Goal: Transaction & Acquisition: Download file/media

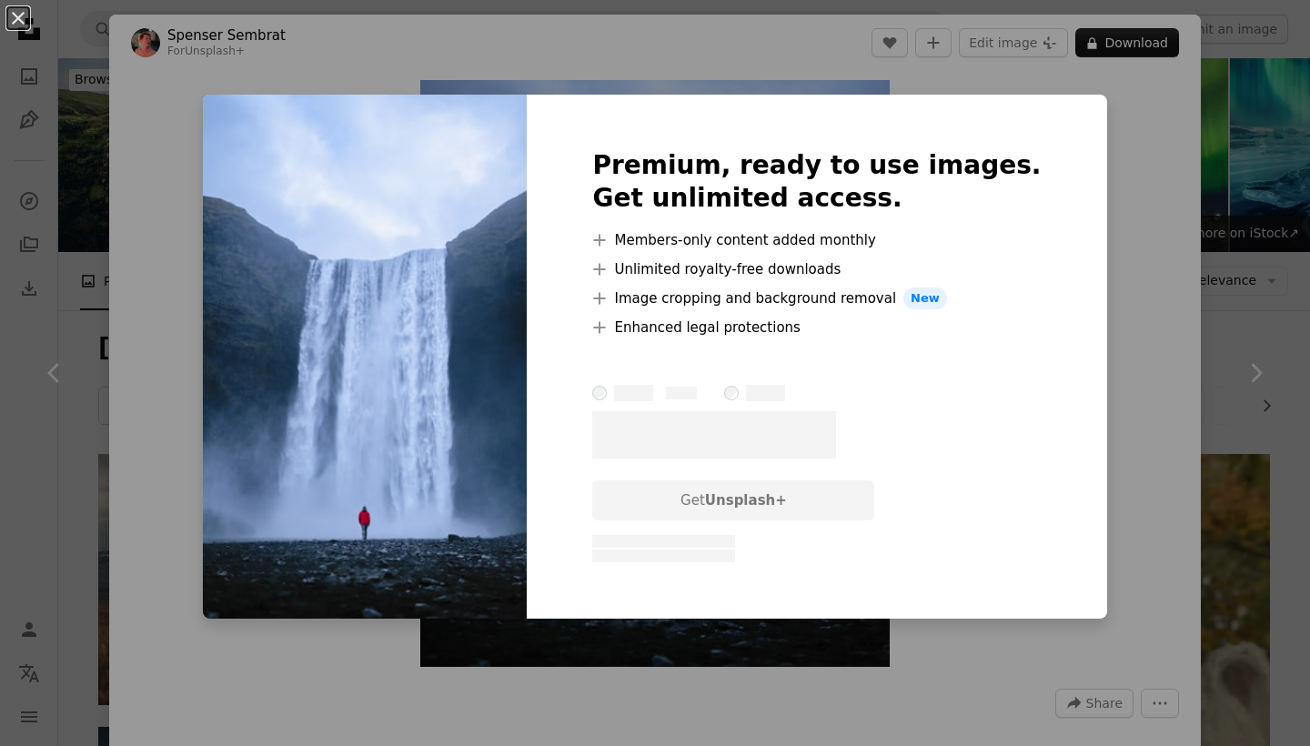
scroll to position [3699, 0]
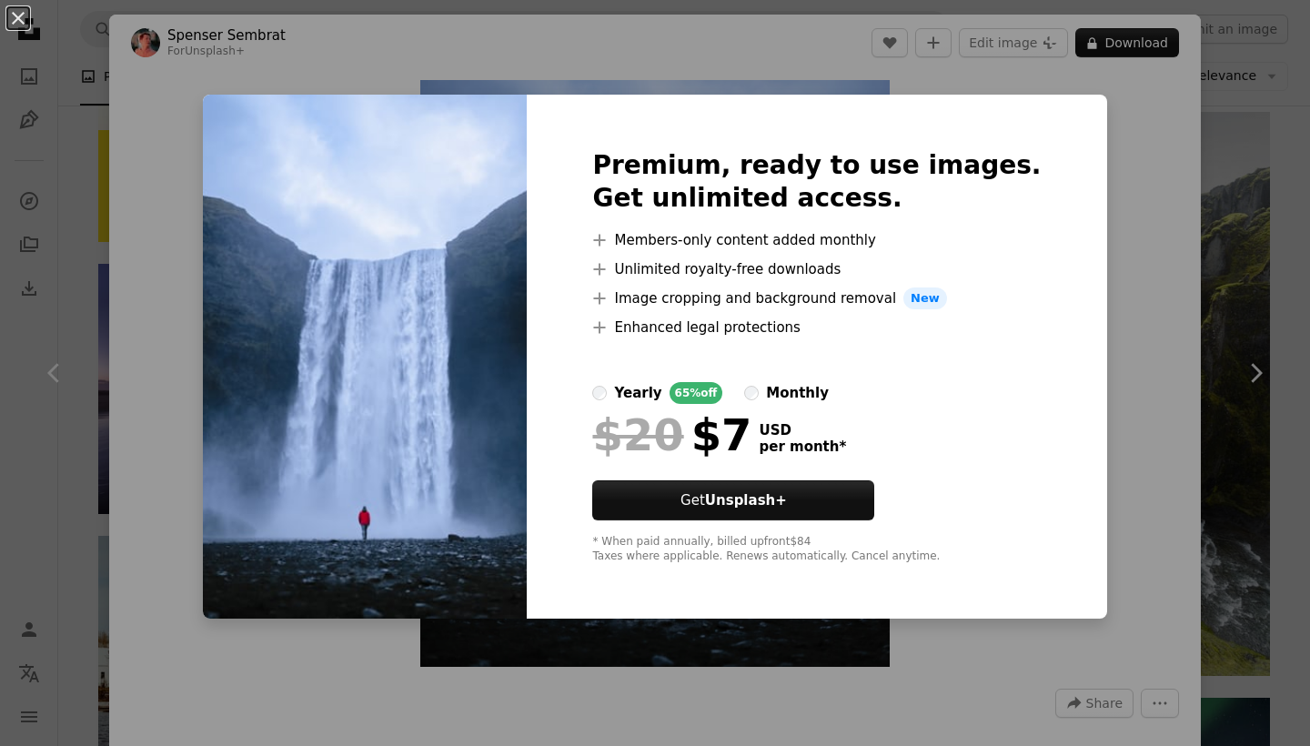
click at [1259, 169] on div "An X shape Premium, ready to use images. Get unlimited access. A plus sign Memb…" at bounding box center [655, 373] width 1310 height 746
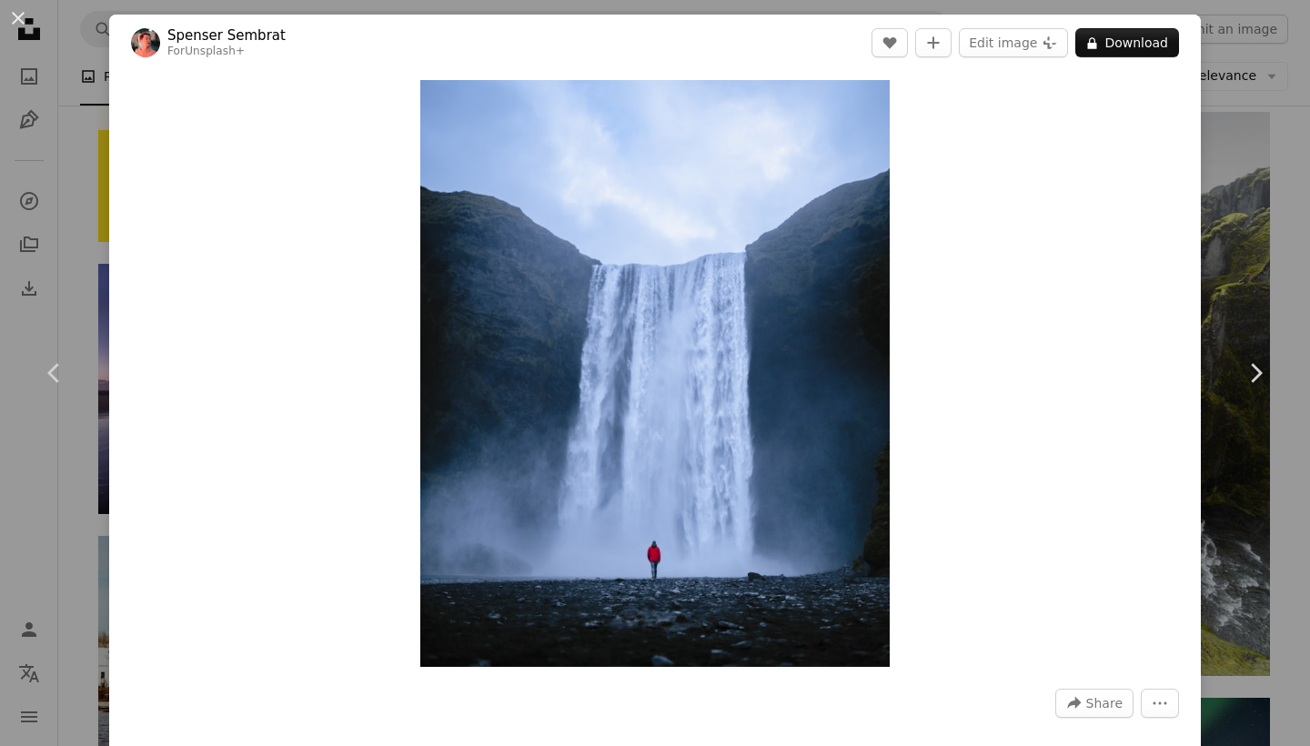
click at [1080, 163] on div "Zoom in" at bounding box center [655, 373] width 1092 height 605
click at [1250, 124] on div "An X shape Chevron left Chevron right [PERSON_NAME] For Unsplash+ A heart A plu…" at bounding box center [655, 373] width 1310 height 746
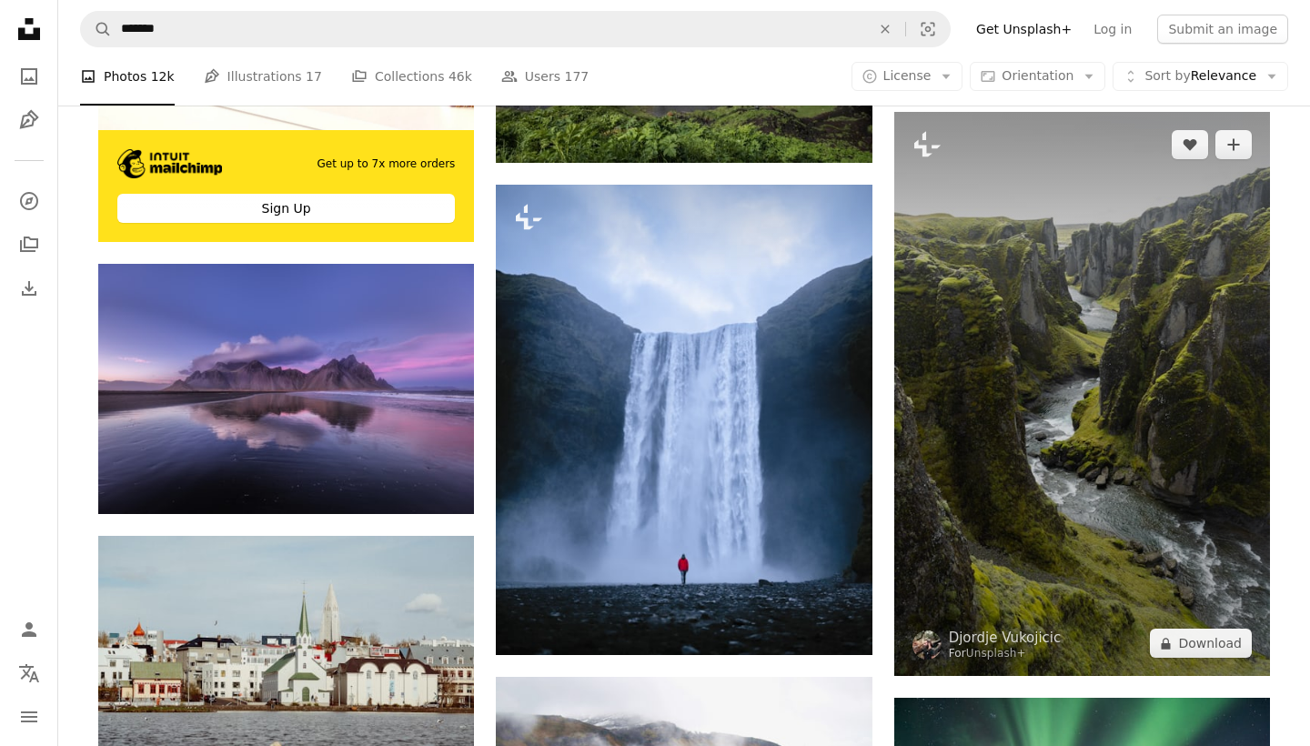
click at [1249, 404] on img at bounding box center [1082, 394] width 376 height 564
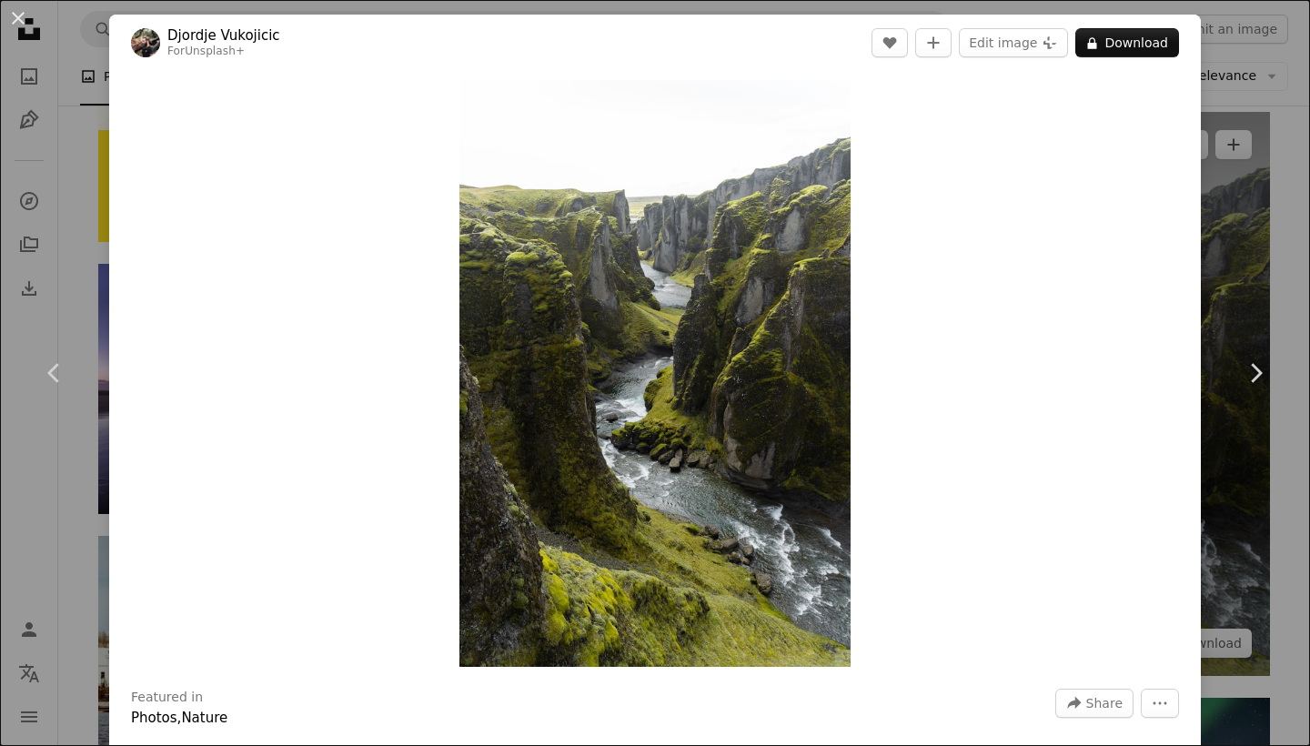
click at [1249, 404] on link "Chevron right" at bounding box center [1255, 373] width 109 height 175
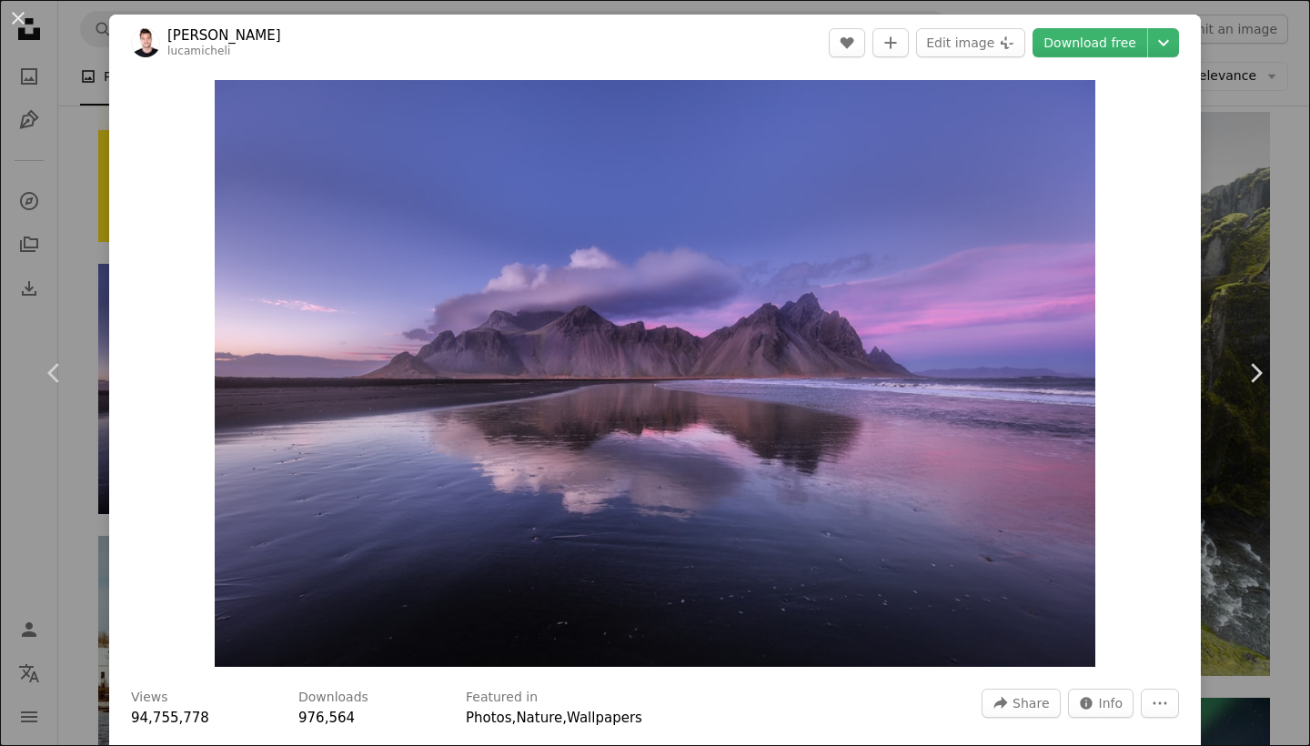
click at [1170, 452] on div "Zoom in" at bounding box center [655, 373] width 1092 height 605
click at [1244, 381] on icon "Chevron right" at bounding box center [1255, 372] width 29 height 29
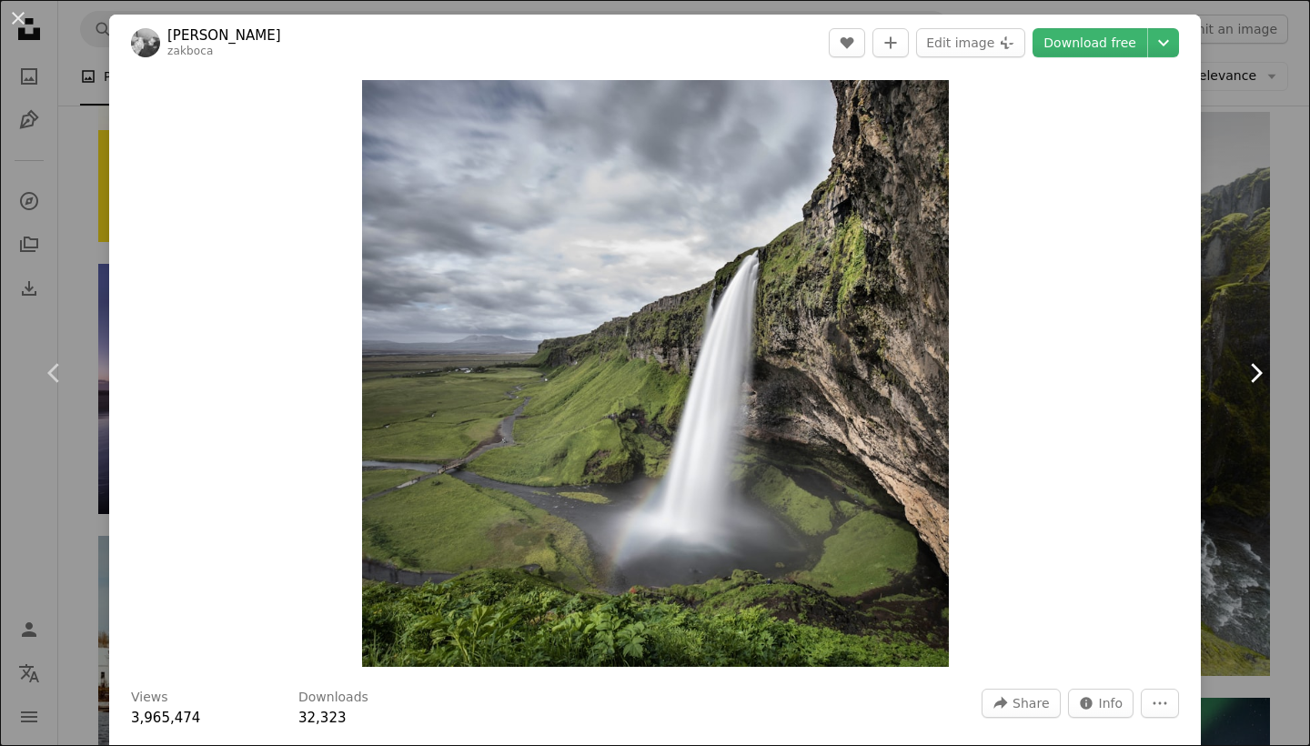
click at [1244, 381] on icon "Chevron right" at bounding box center [1255, 372] width 29 height 29
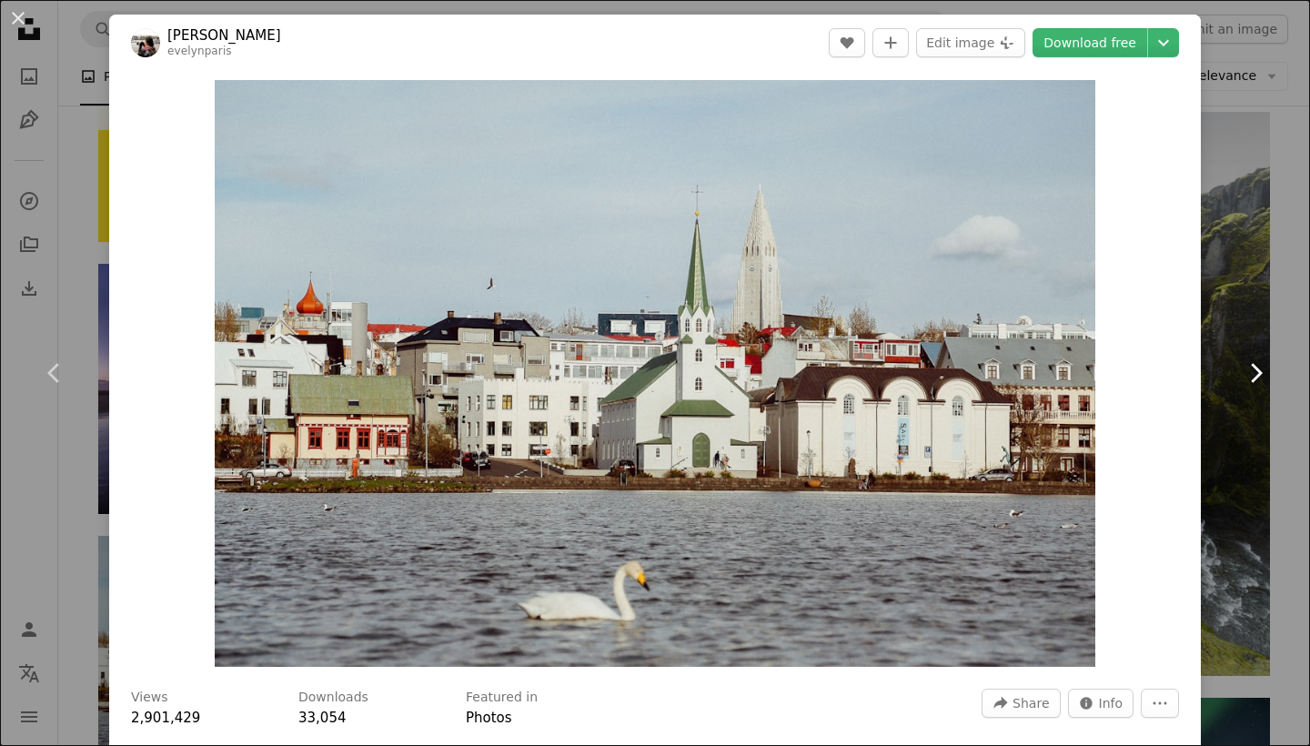
click at [1244, 381] on icon "Chevron right" at bounding box center [1255, 372] width 29 height 29
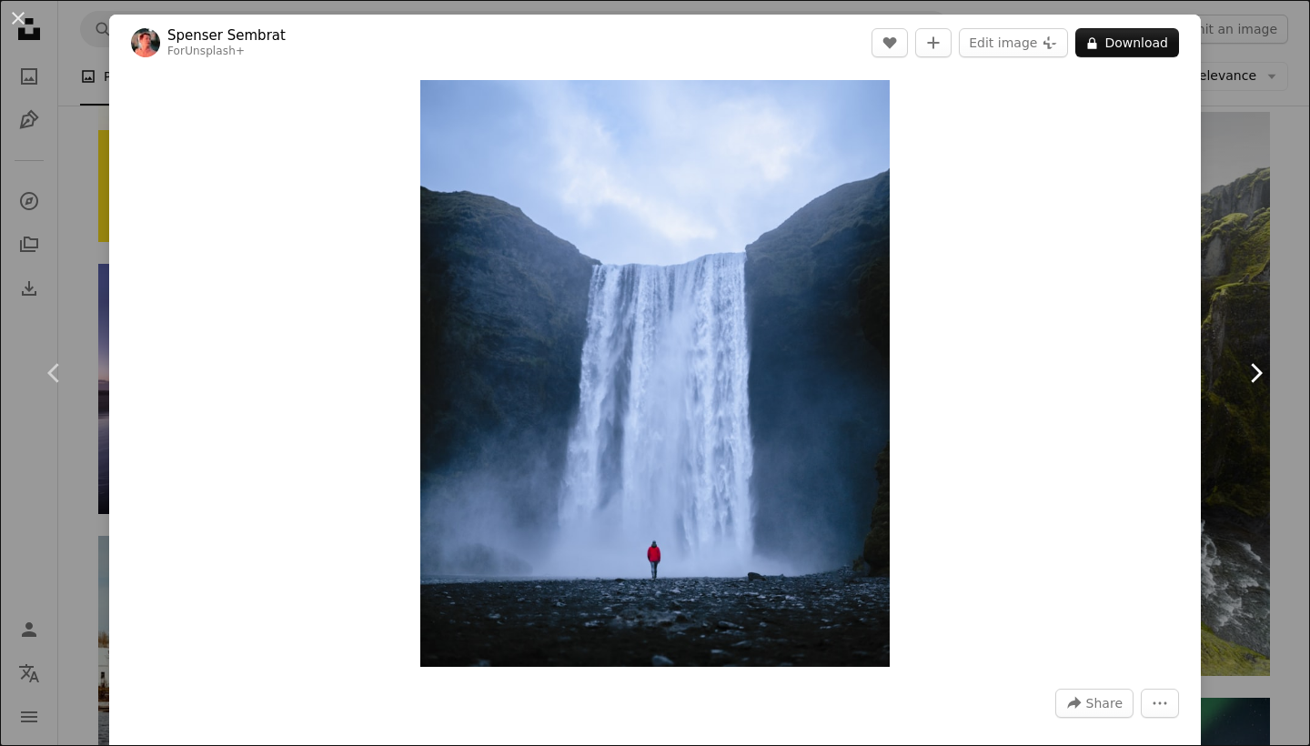
click at [1244, 381] on icon "Chevron right" at bounding box center [1255, 372] width 29 height 29
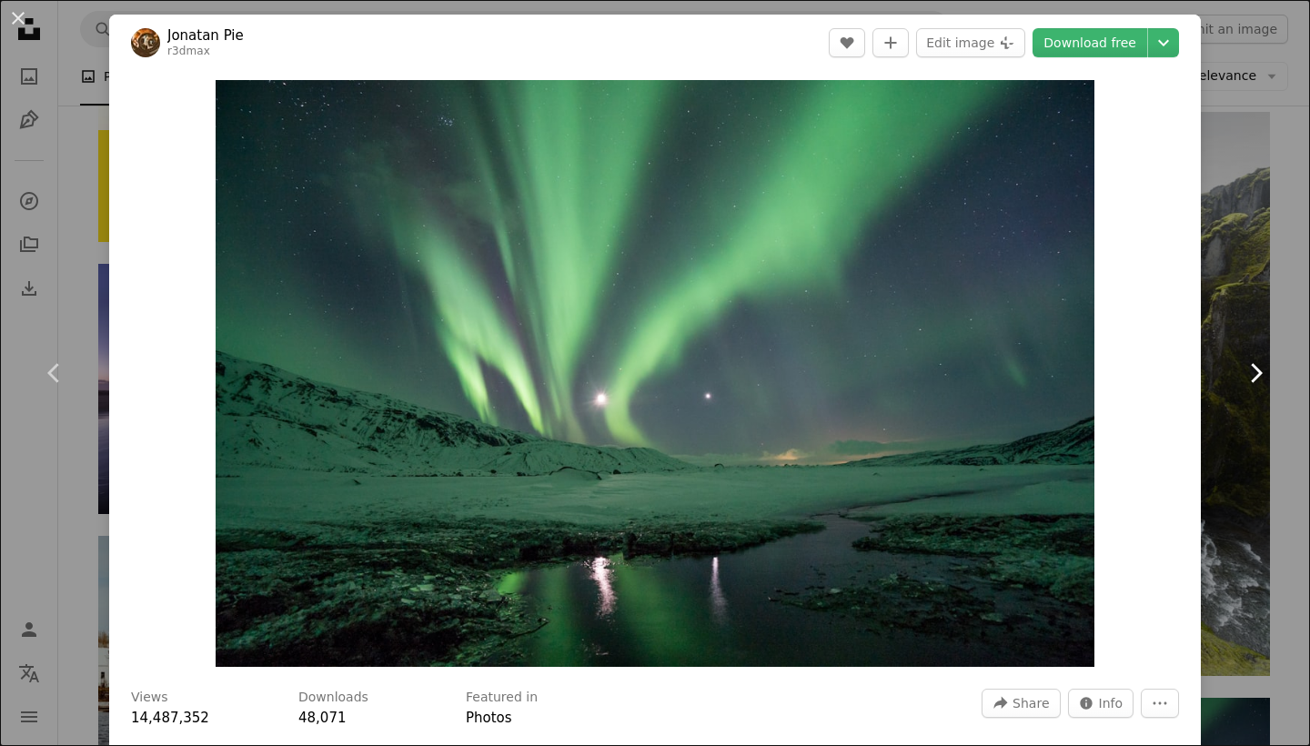
click at [1244, 381] on icon "Chevron right" at bounding box center [1255, 372] width 29 height 29
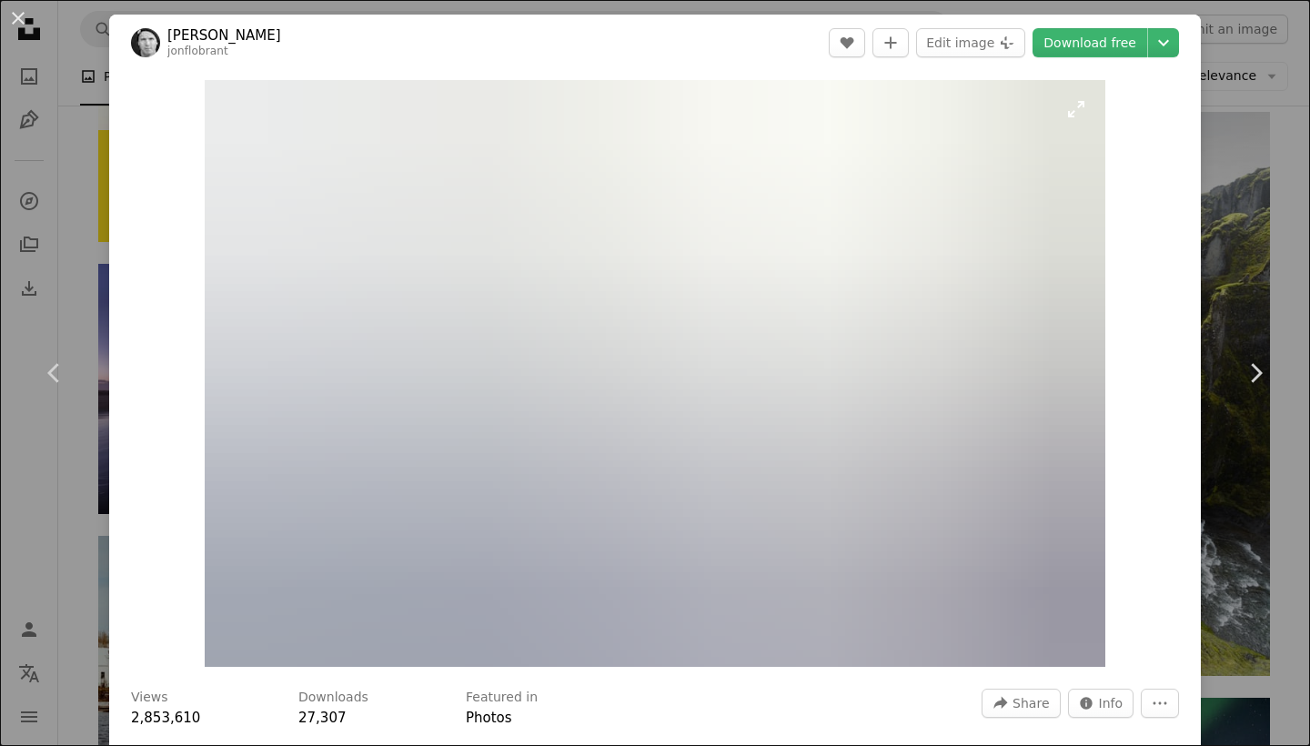
scroll to position [26, 0]
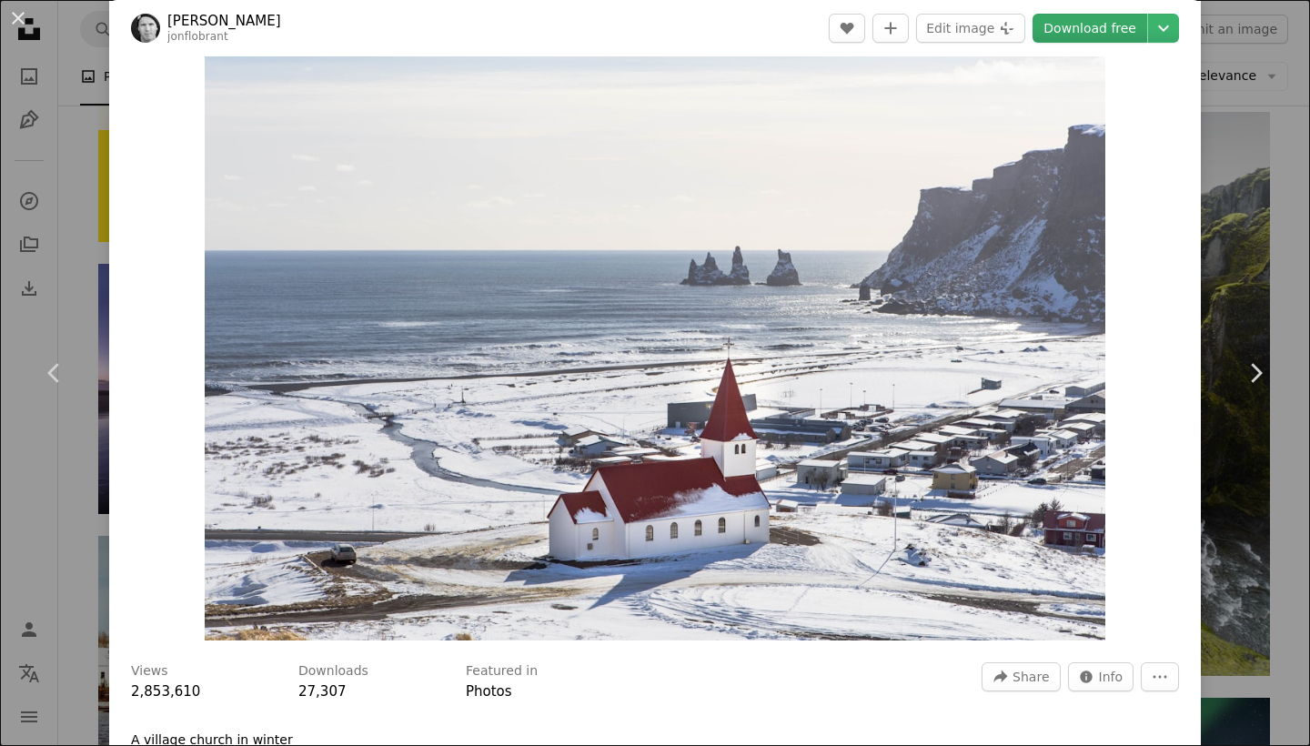
click at [1109, 20] on link "Download free" at bounding box center [1090, 28] width 115 height 29
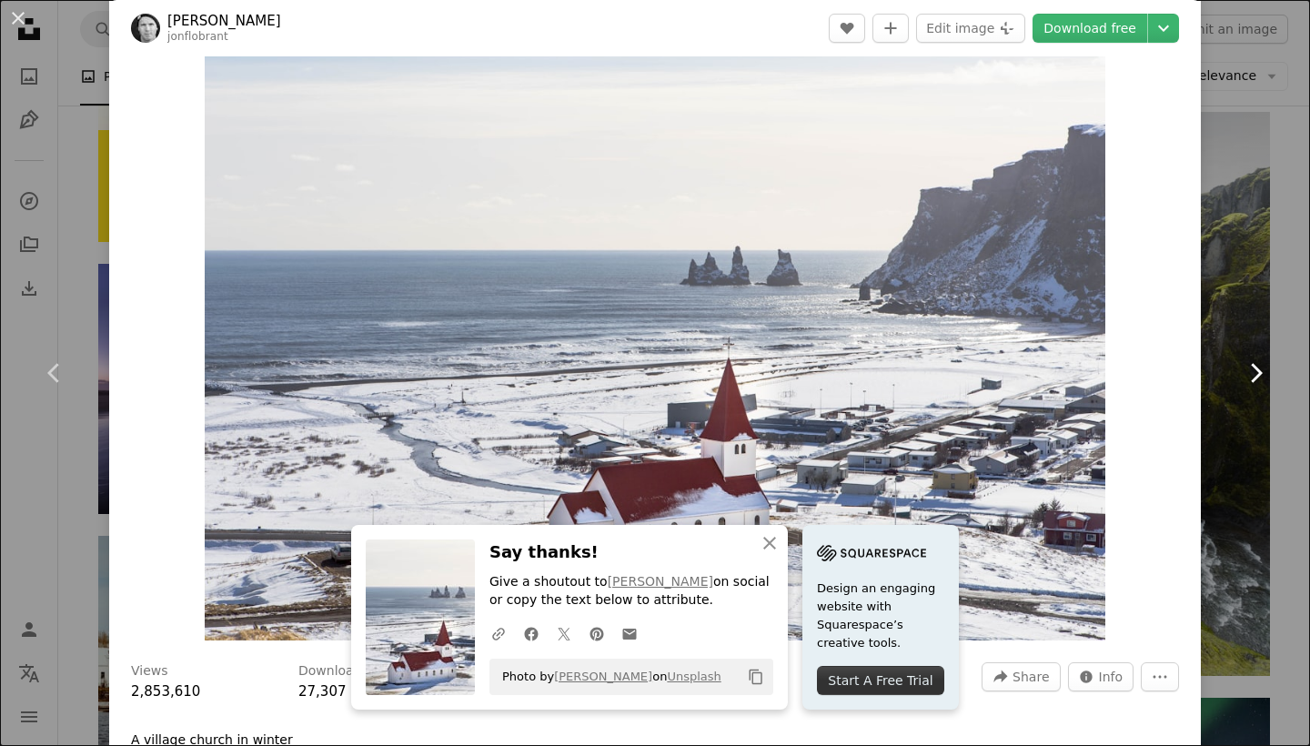
click at [1244, 366] on icon "Chevron right" at bounding box center [1255, 372] width 29 height 29
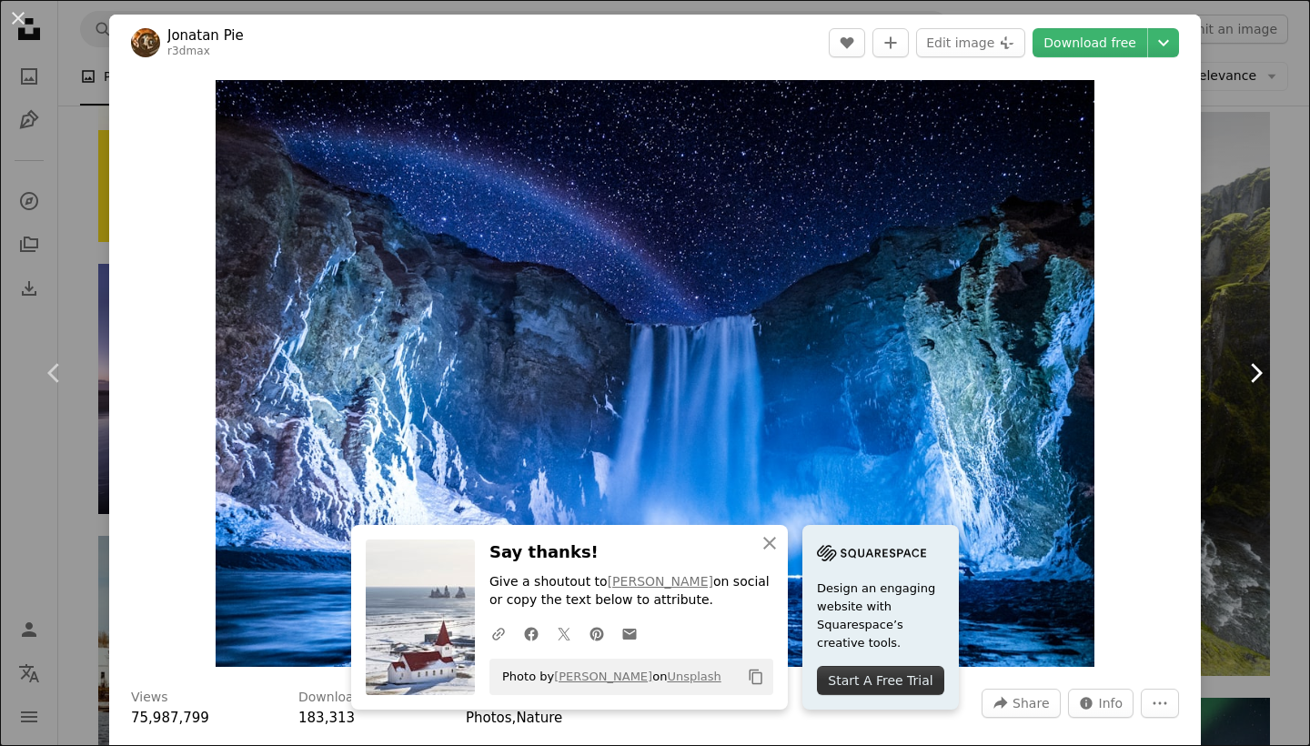
click at [1256, 375] on icon "Chevron right" at bounding box center [1255, 372] width 29 height 29
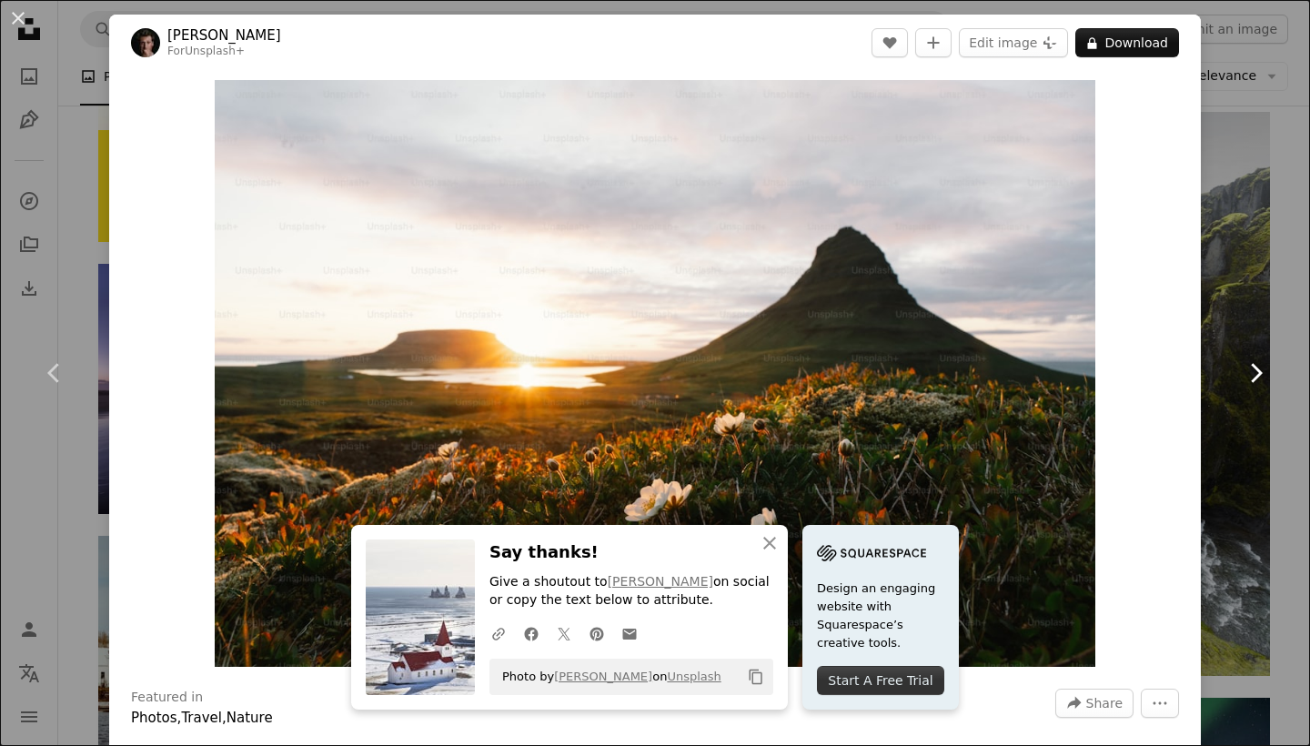
click at [1256, 375] on icon "Chevron right" at bounding box center [1255, 372] width 29 height 29
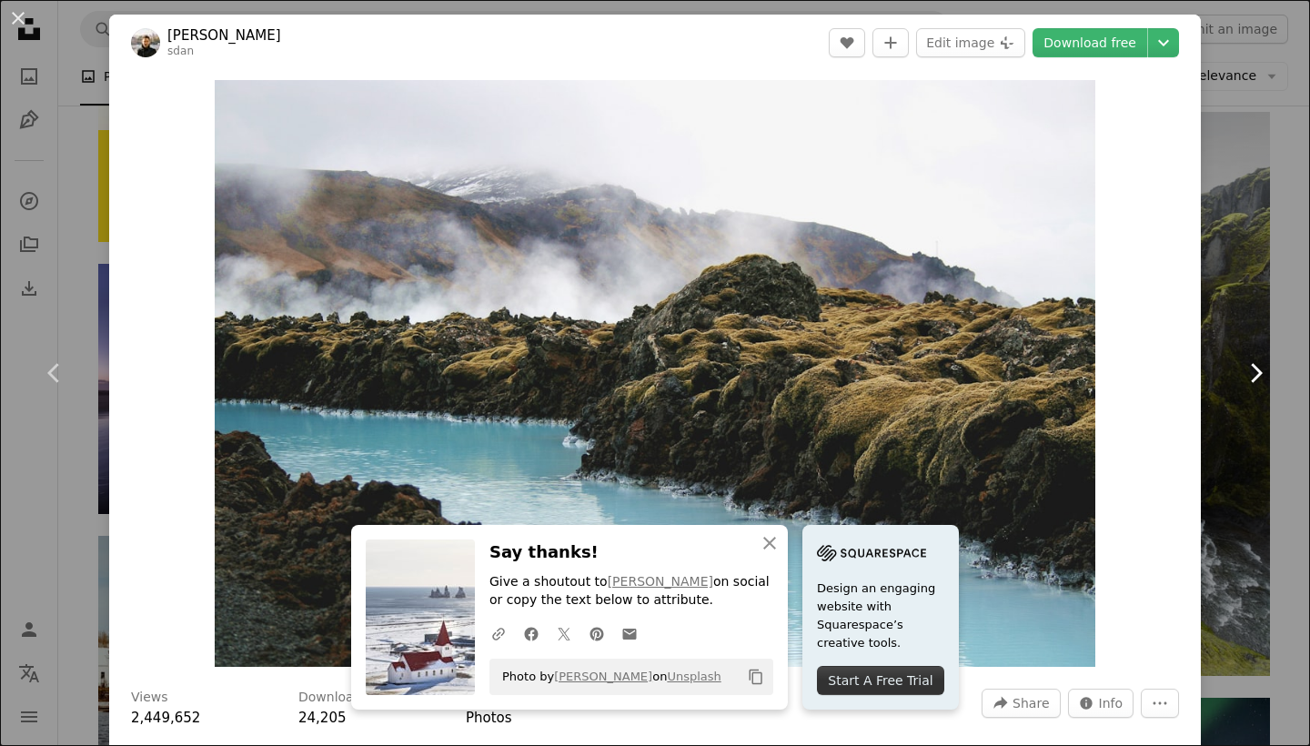
click at [1256, 375] on icon "Chevron right" at bounding box center [1255, 372] width 29 height 29
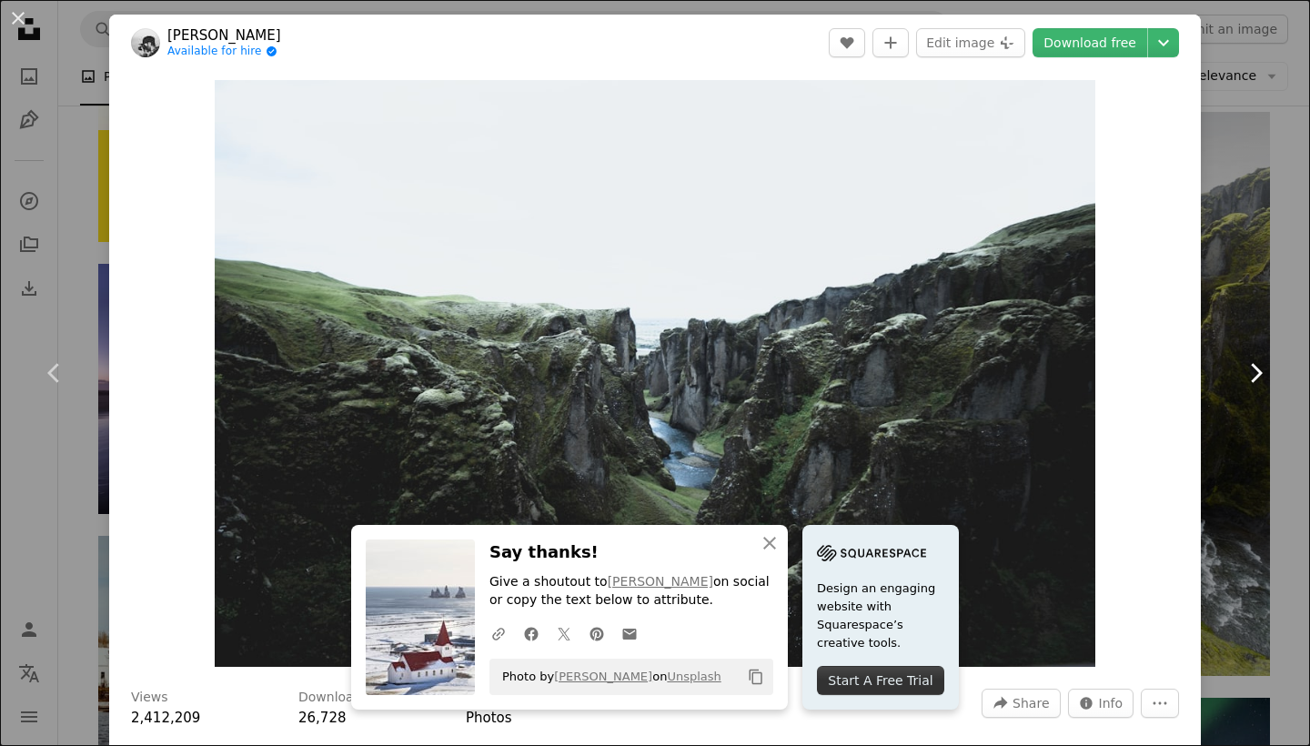
click at [1256, 375] on icon "Chevron right" at bounding box center [1255, 372] width 29 height 29
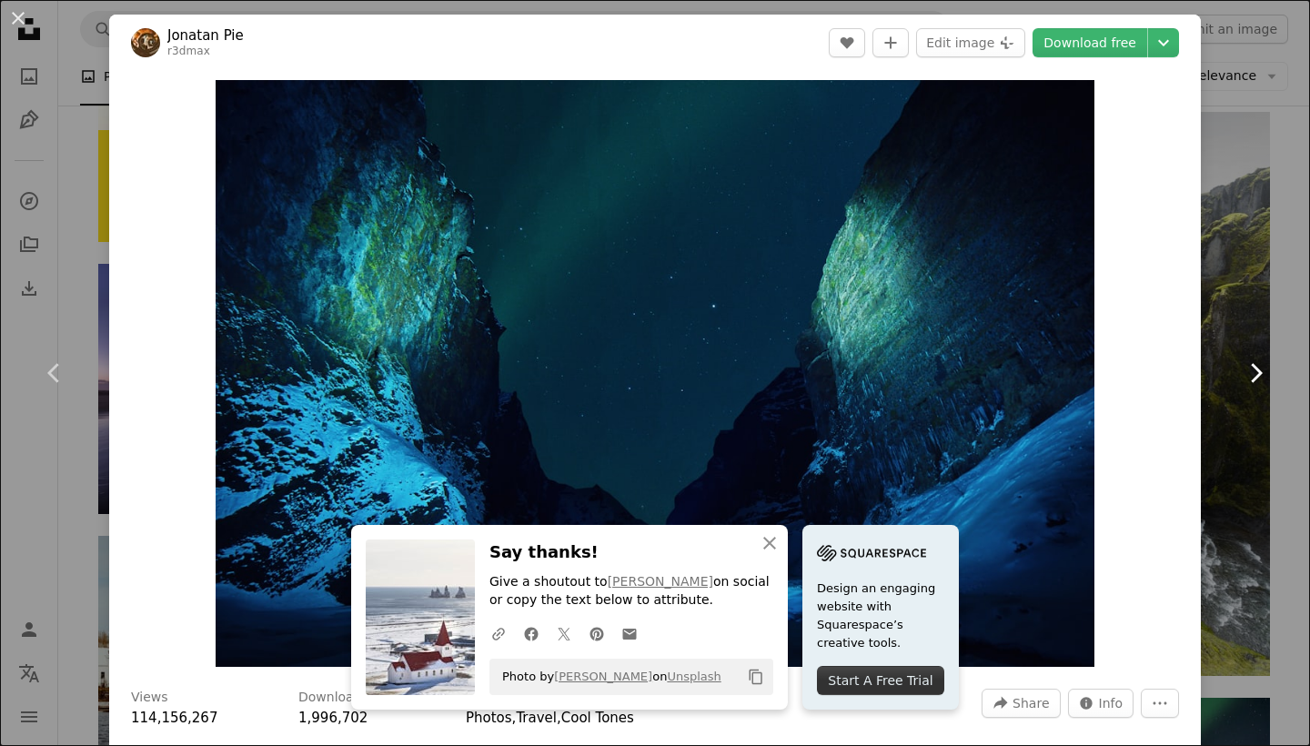
click at [1256, 375] on icon "Chevron right" at bounding box center [1255, 372] width 29 height 29
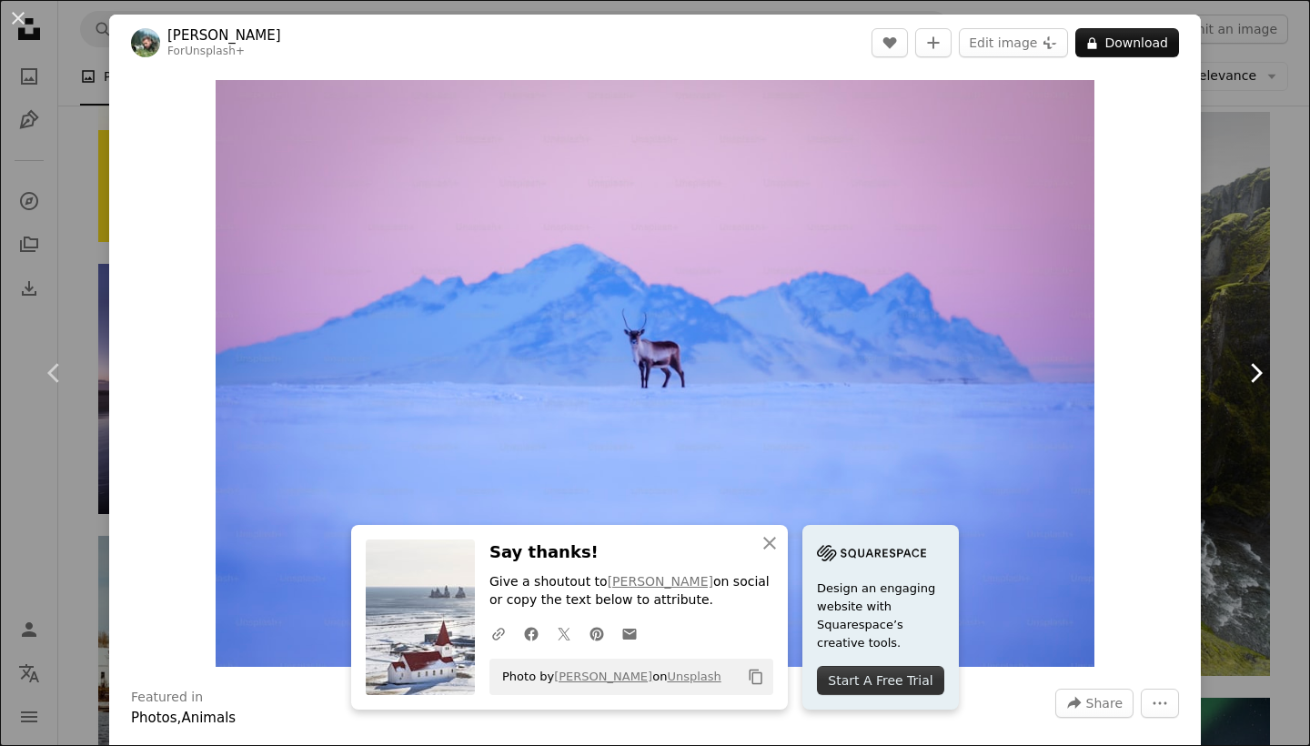
click at [1256, 375] on icon "Chevron right" at bounding box center [1255, 372] width 29 height 29
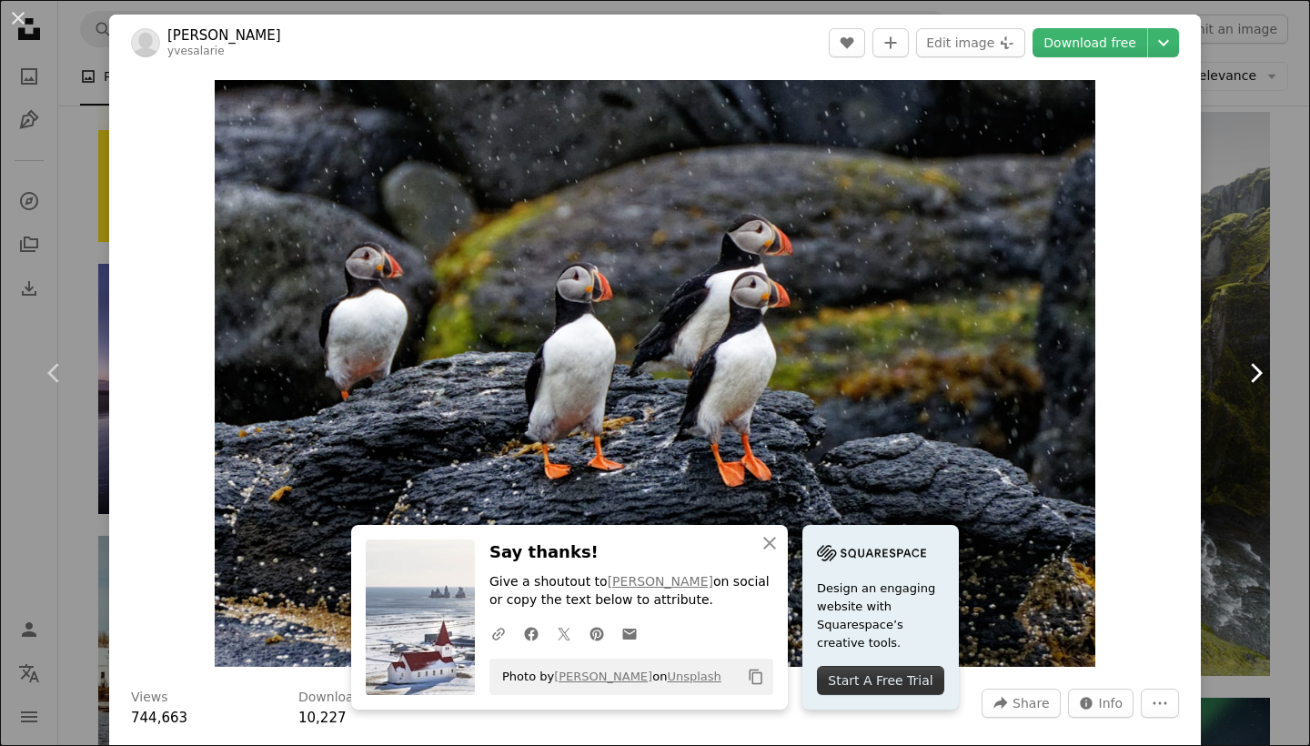
click at [1256, 375] on icon "Chevron right" at bounding box center [1255, 372] width 29 height 29
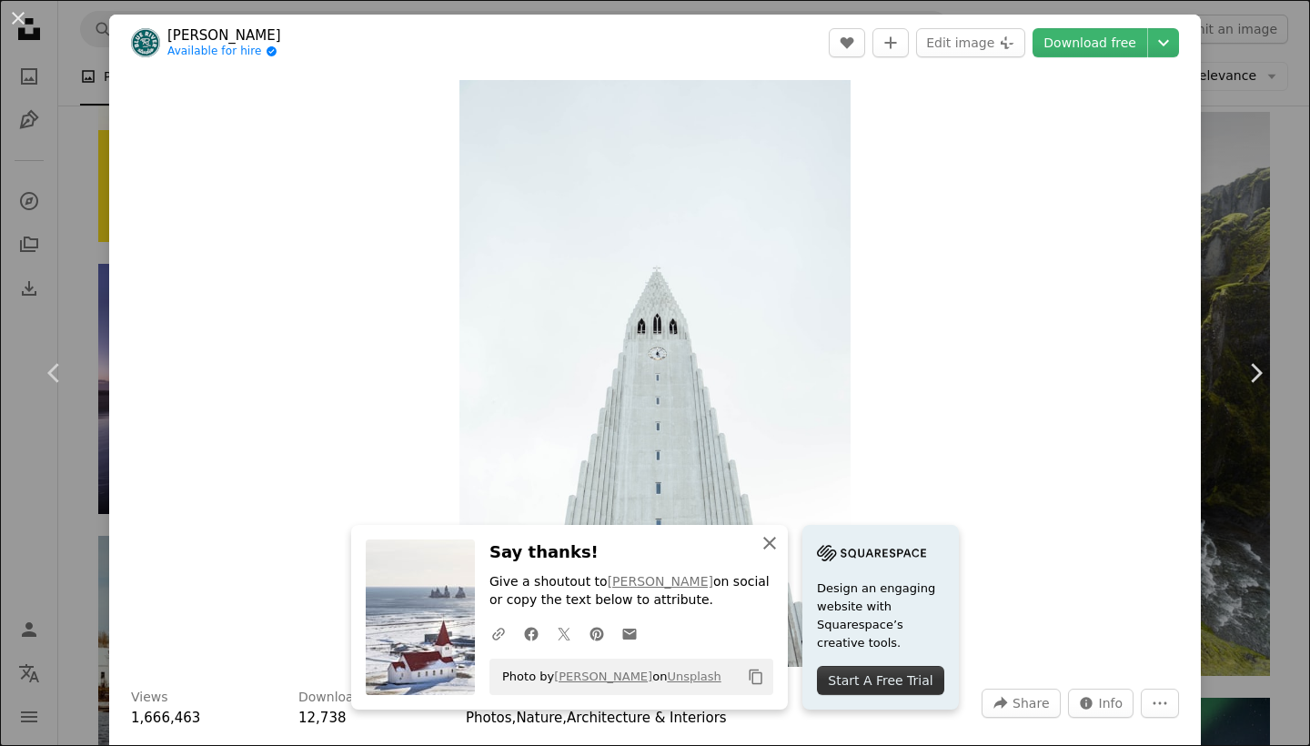
click at [770, 546] on icon "button" at bounding box center [769, 543] width 13 height 13
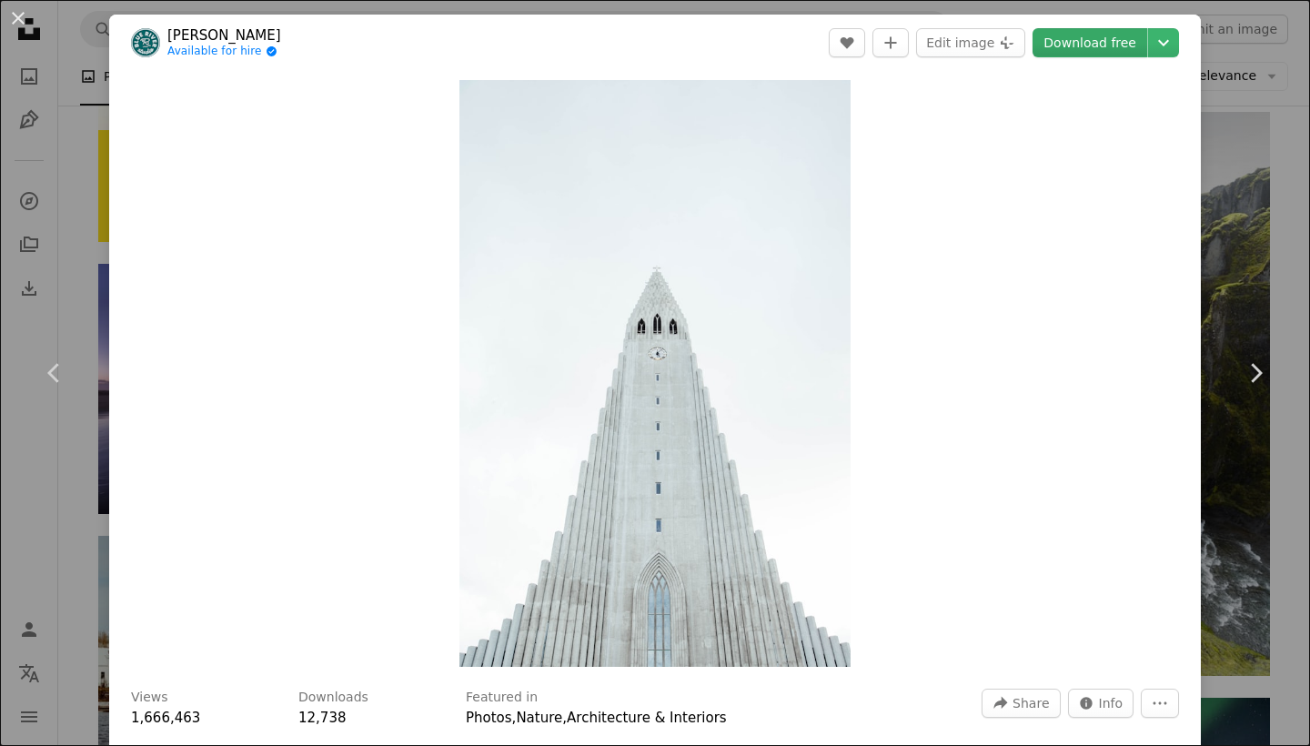
click at [1113, 45] on link "Download free" at bounding box center [1090, 42] width 115 height 29
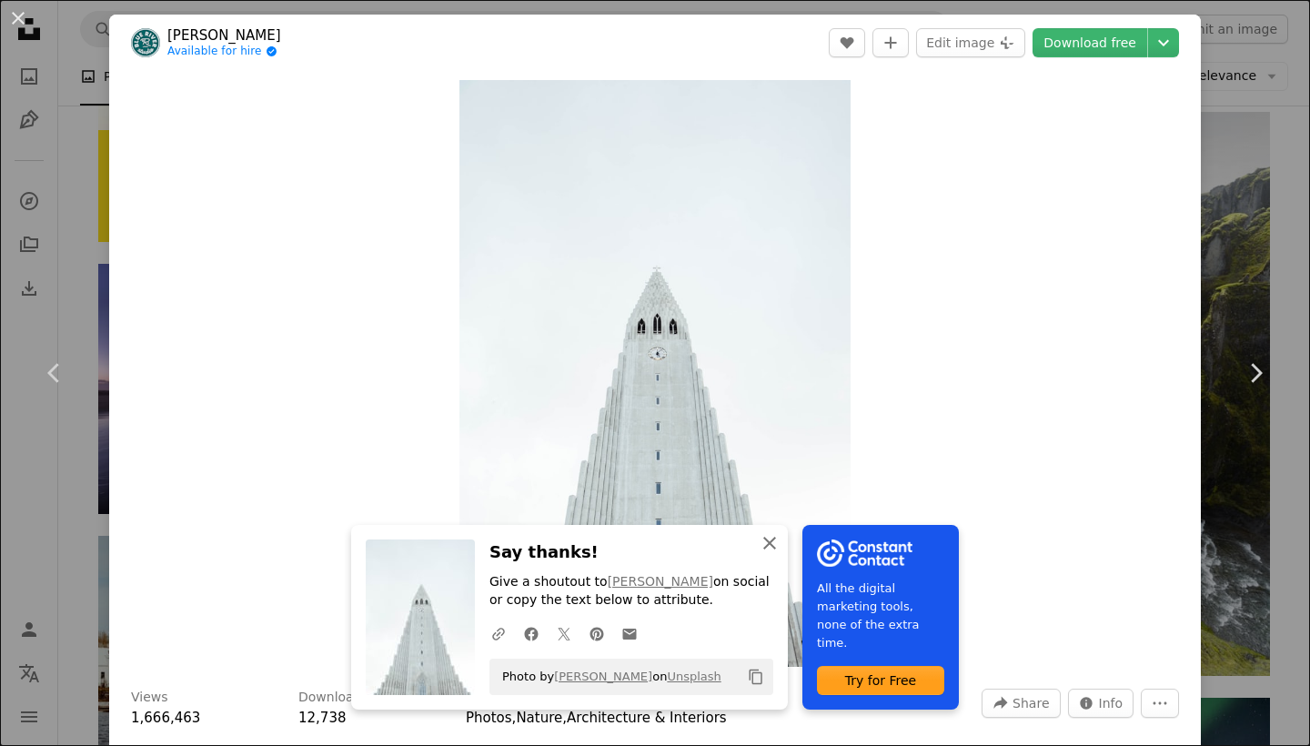
click at [769, 547] on icon "button" at bounding box center [769, 543] width 13 height 13
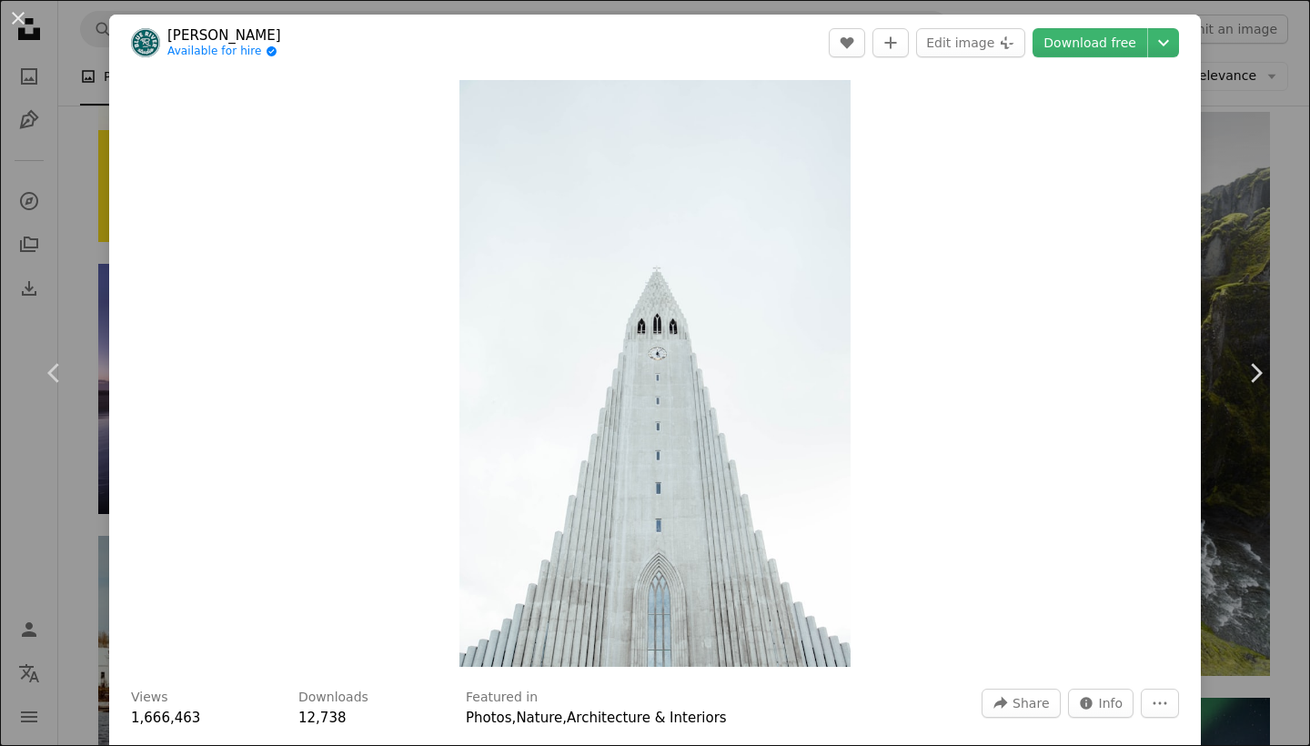
click at [80, 188] on div "An X shape Chevron left Chevron right [PERSON_NAME] Available for hire A checkm…" at bounding box center [655, 373] width 1310 height 746
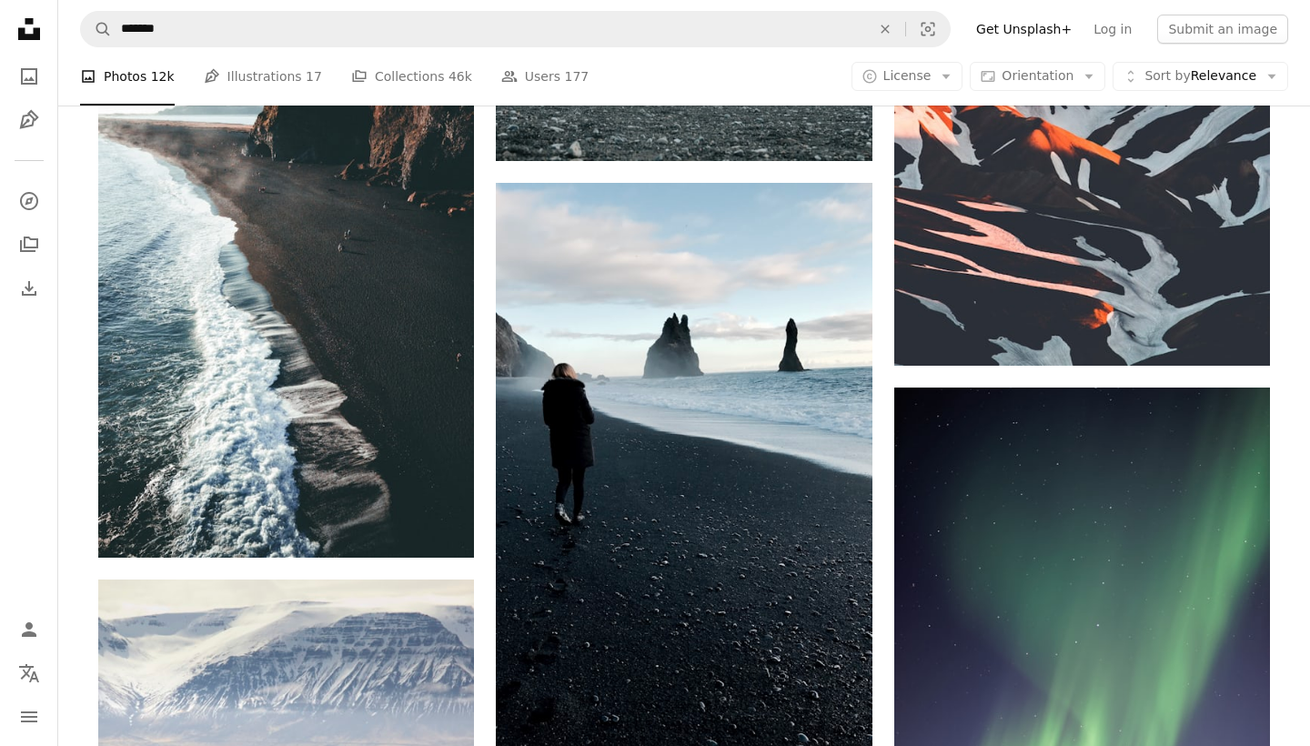
scroll to position [5897, 0]
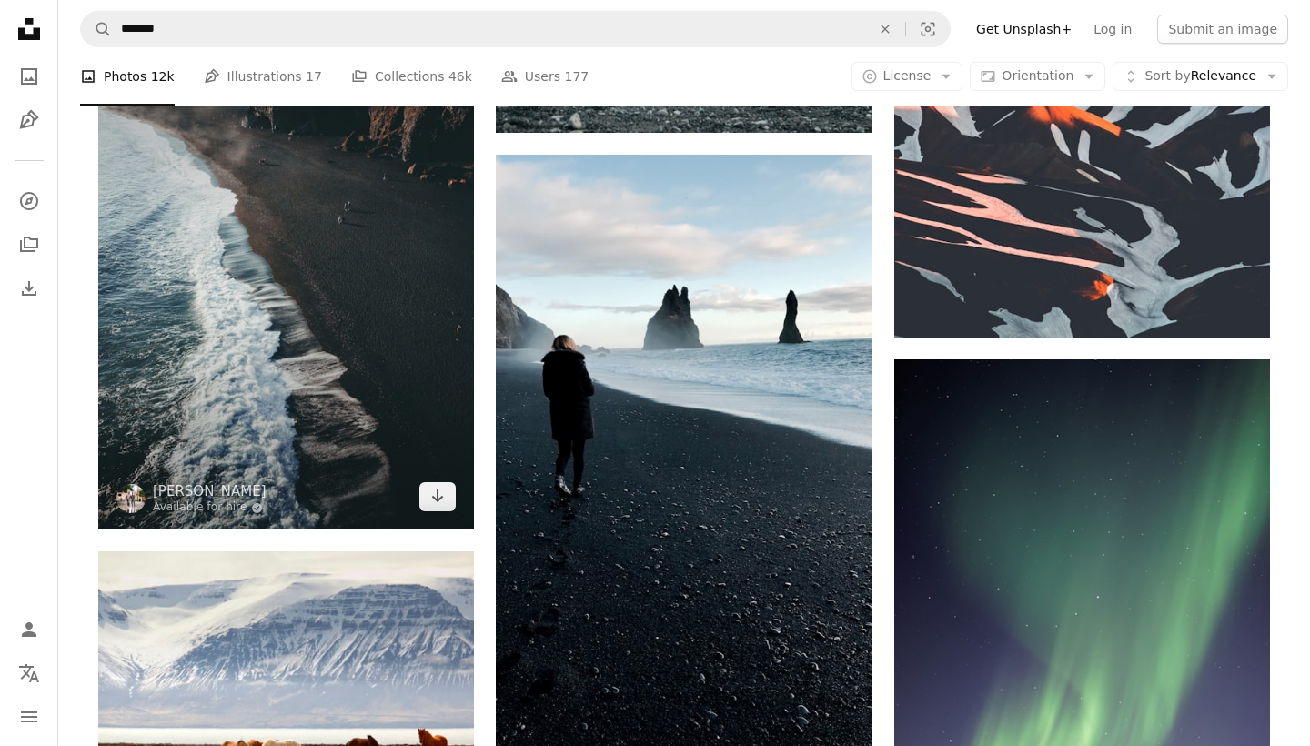
click at [220, 417] on img at bounding box center [286, 268] width 376 height 521
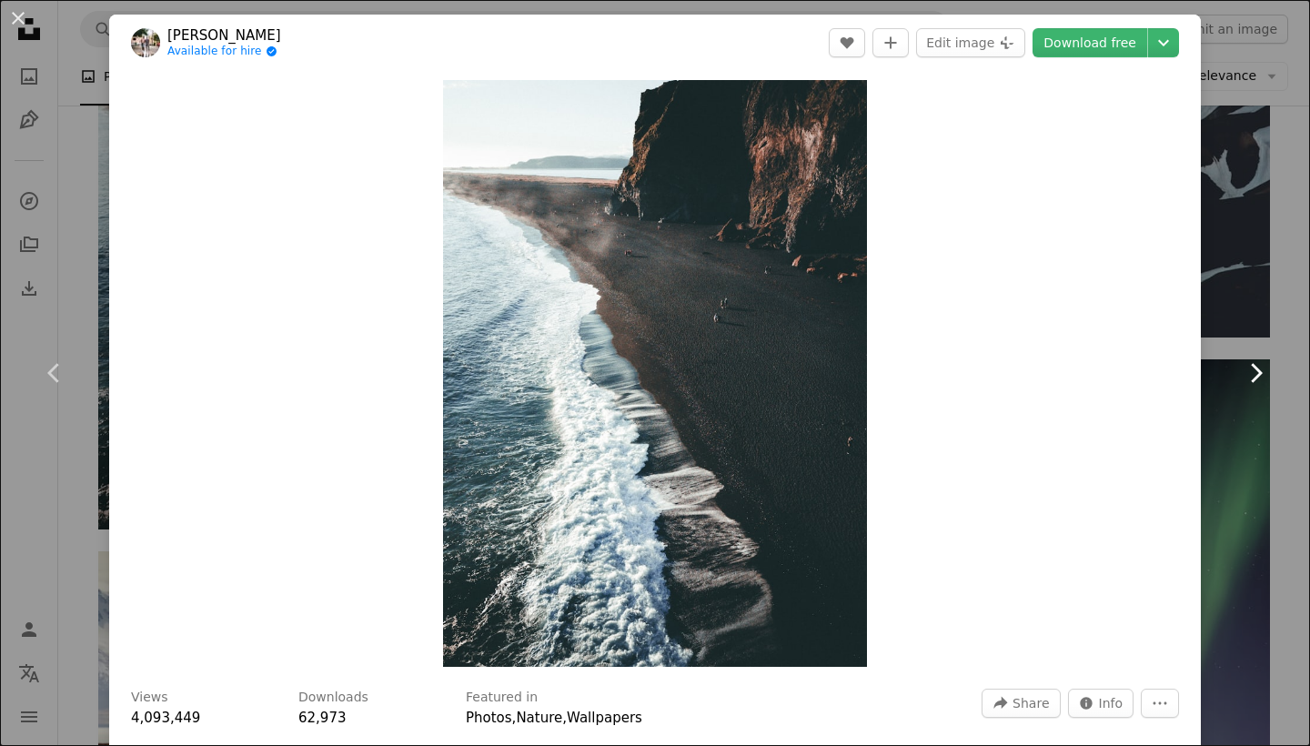
click at [1256, 383] on icon "Chevron right" at bounding box center [1255, 372] width 29 height 29
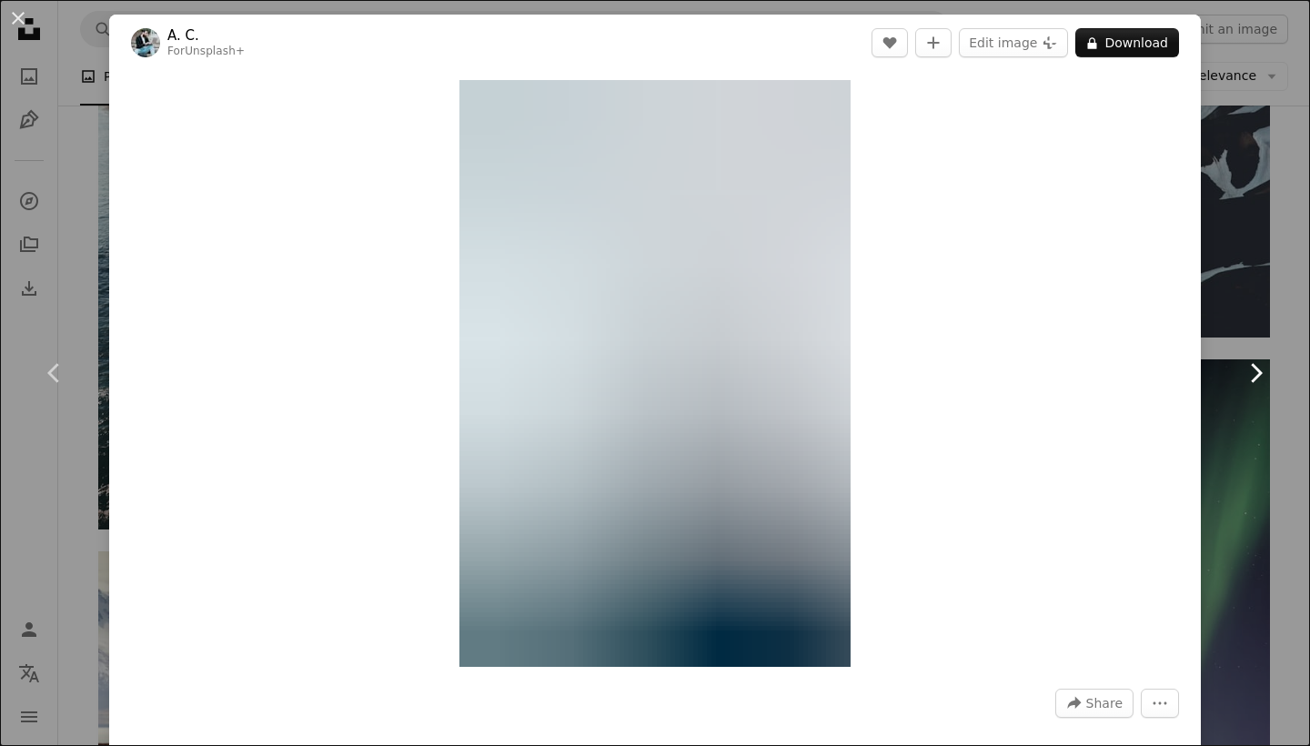
click at [1256, 383] on icon "Chevron right" at bounding box center [1255, 372] width 29 height 29
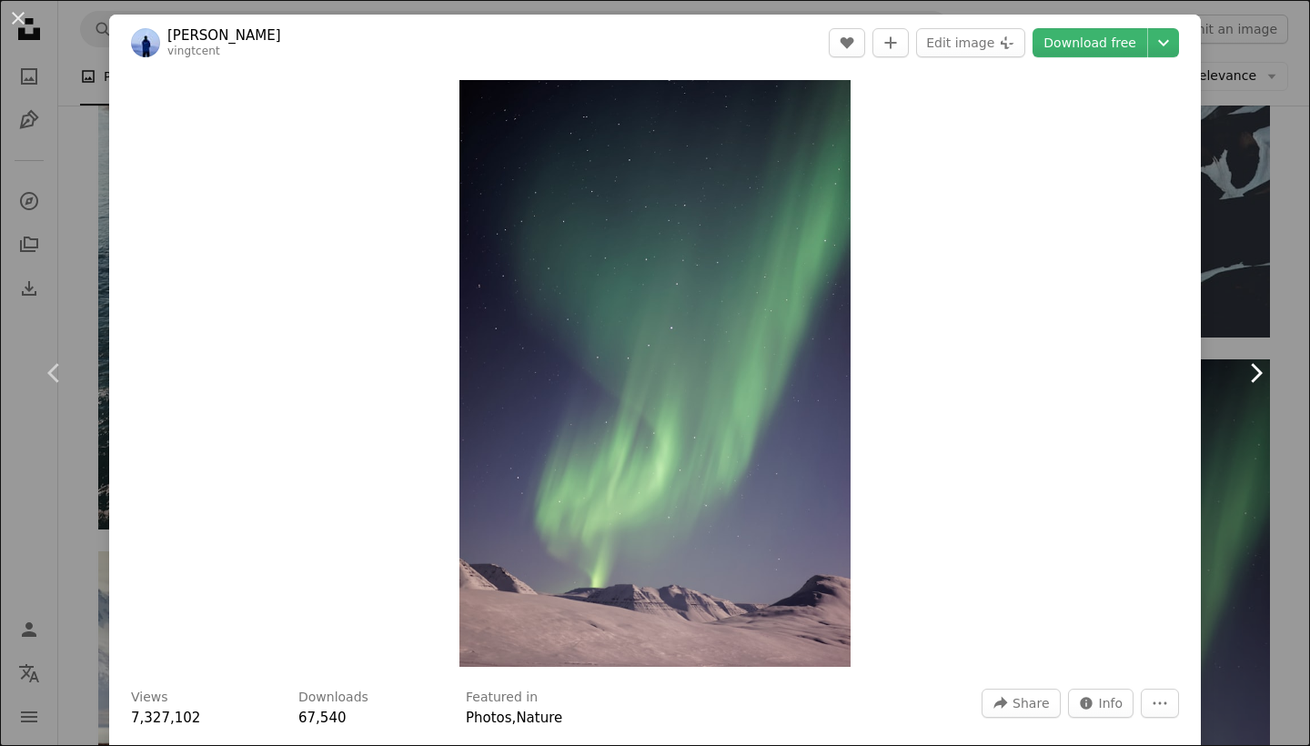
click at [1256, 383] on icon "Chevron right" at bounding box center [1255, 372] width 29 height 29
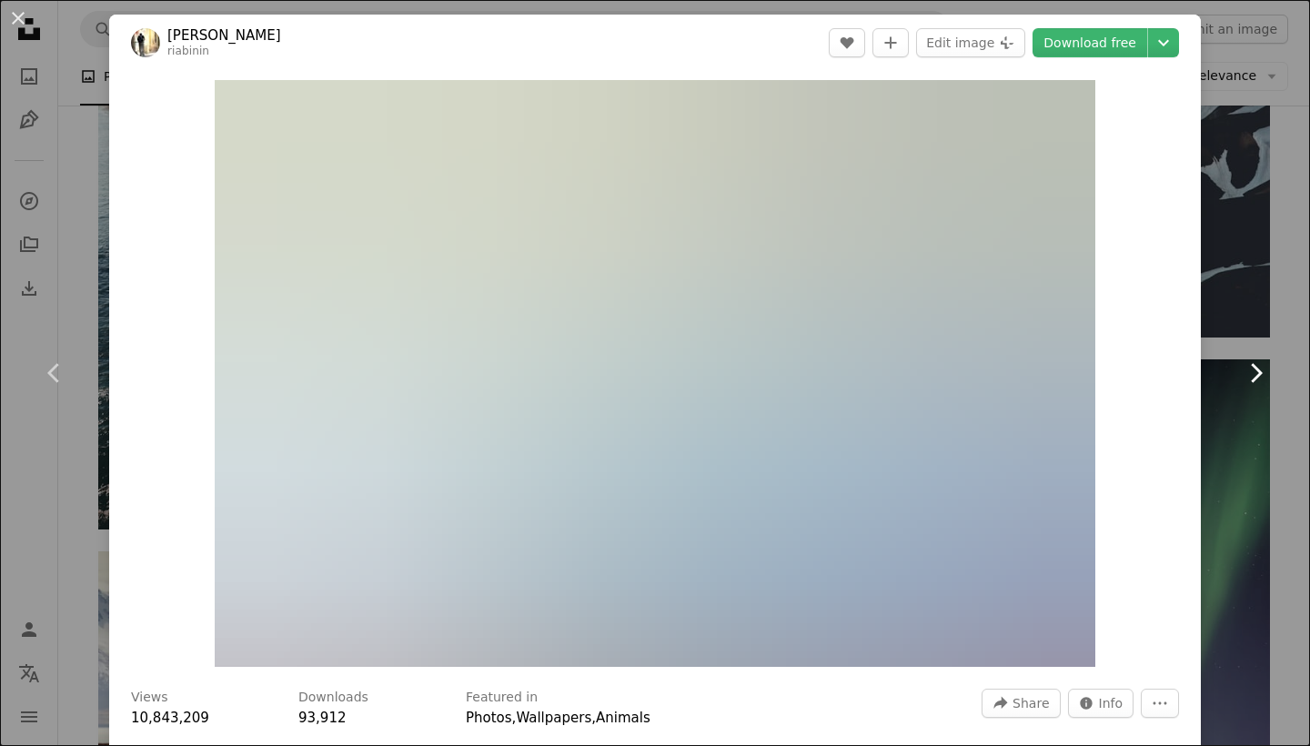
click at [1256, 383] on icon "Chevron right" at bounding box center [1255, 372] width 29 height 29
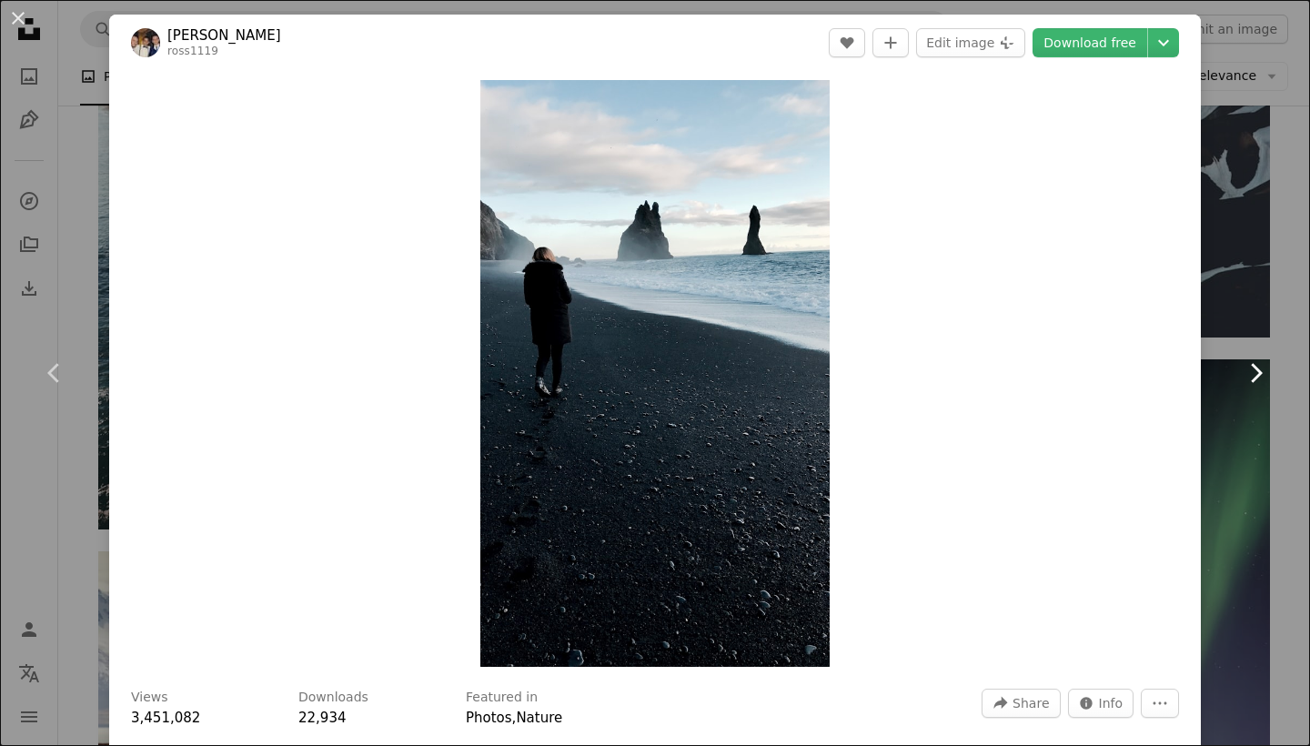
click at [1259, 369] on icon at bounding box center [1257, 372] width 12 height 19
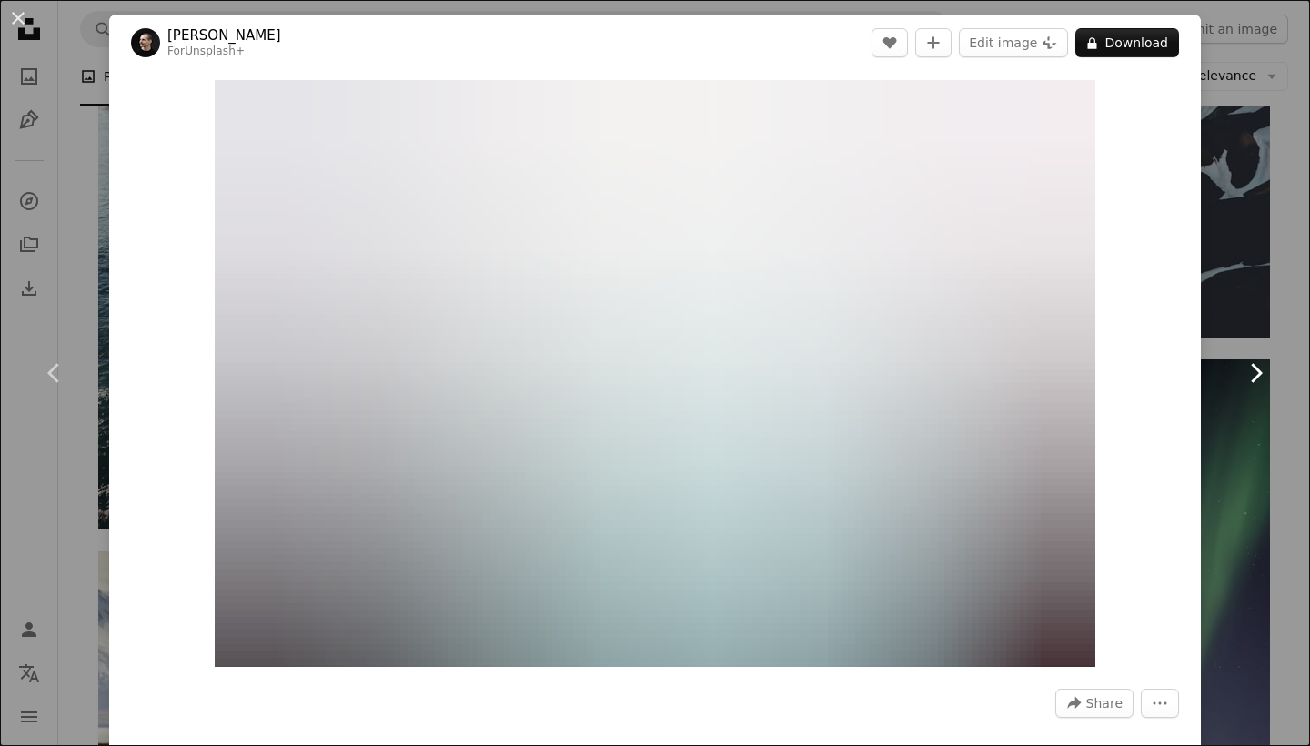
click at [1247, 392] on link "Chevron right" at bounding box center [1255, 373] width 109 height 175
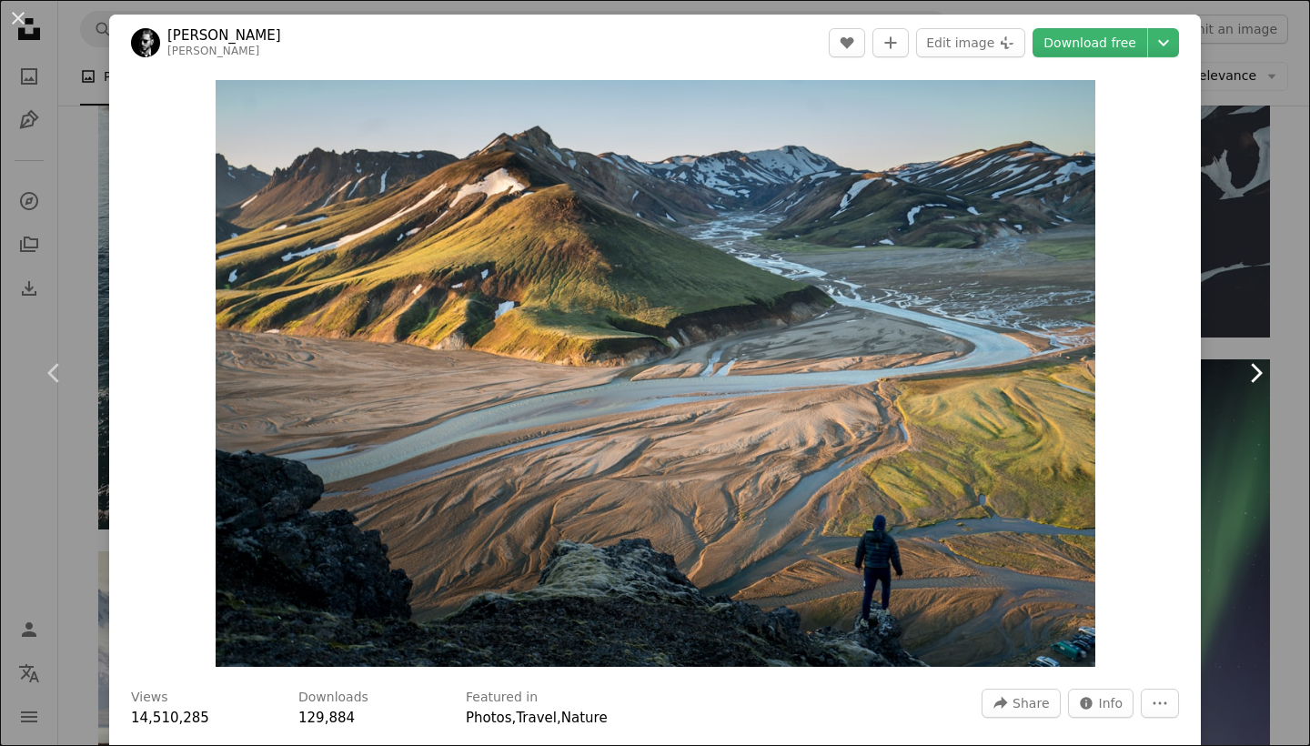
click at [1258, 378] on icon at bounding box center [1257, 372] width 12 height 19
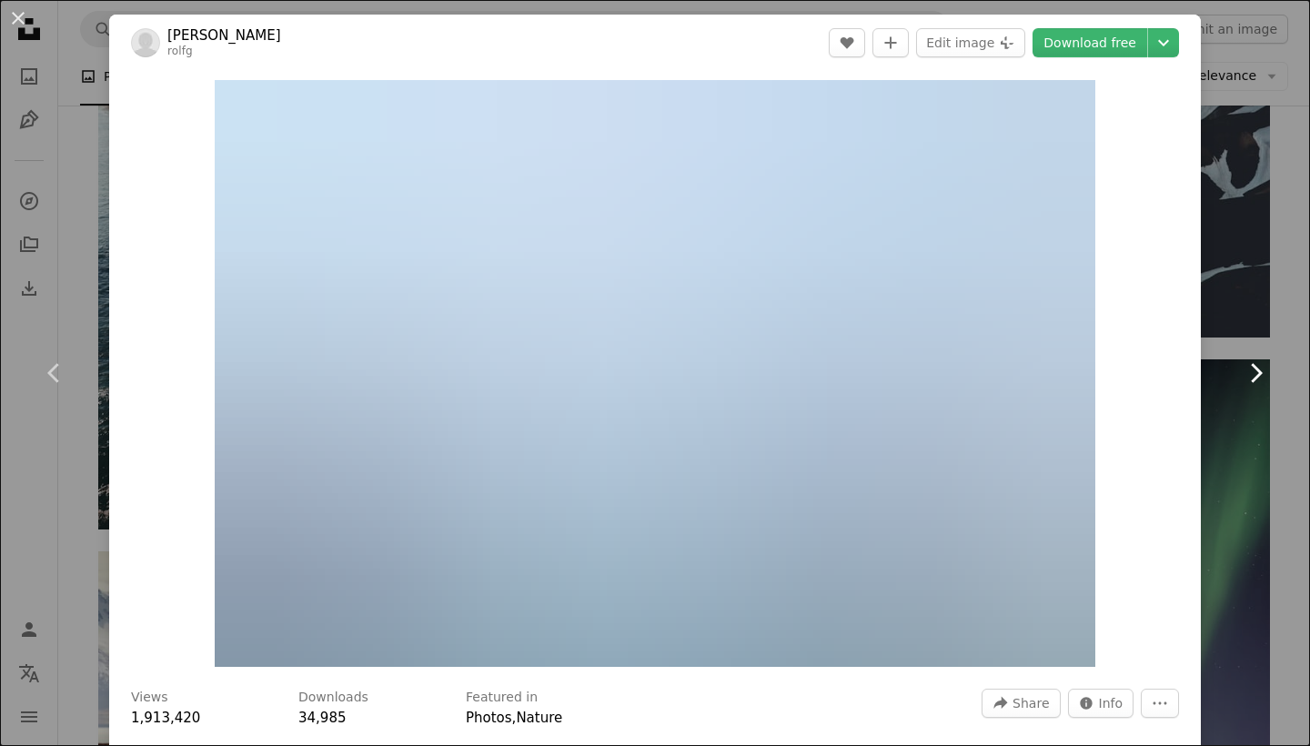
click at [1258, 378] on icon at bounding box center [1257, 372] width 12 height 19
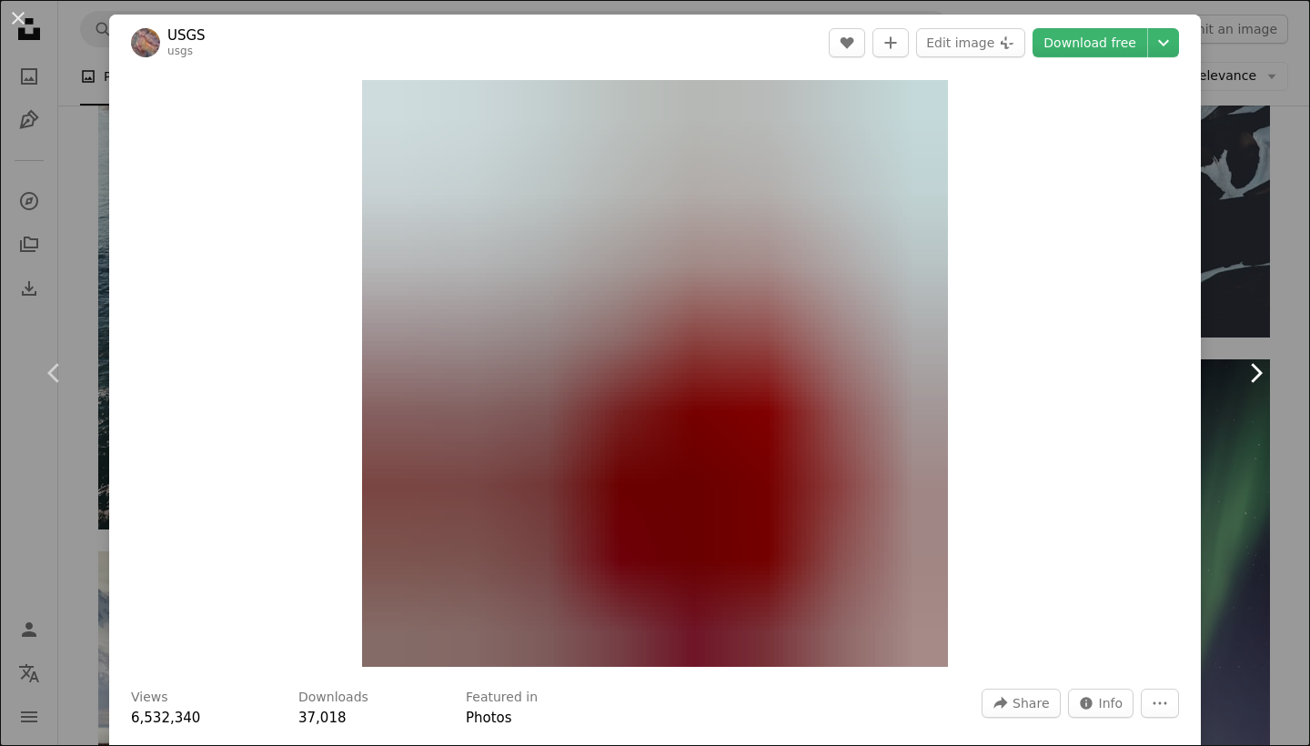
click at [1258, 378] on icon at bounding box center [1257, 372] width 12 height 19
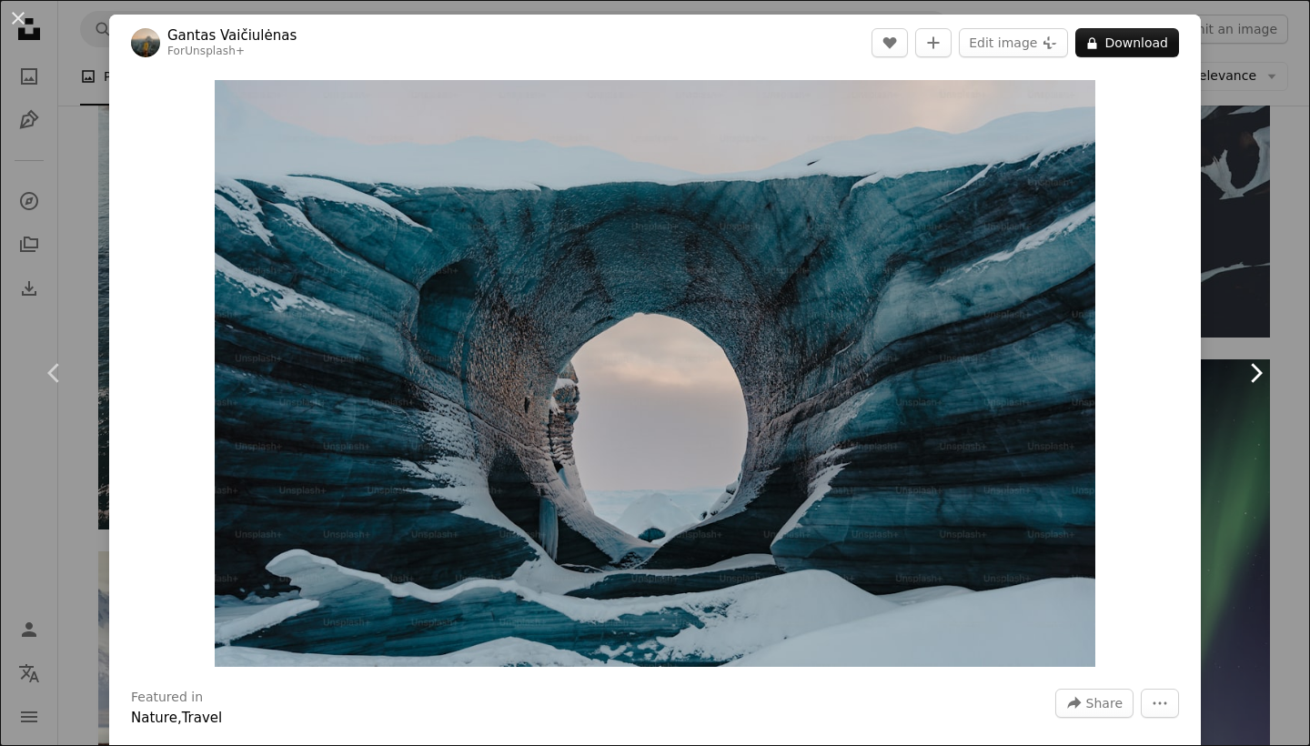
click at [1258, 378] on icon at bounding box center [1257, 372] width 12 height 19
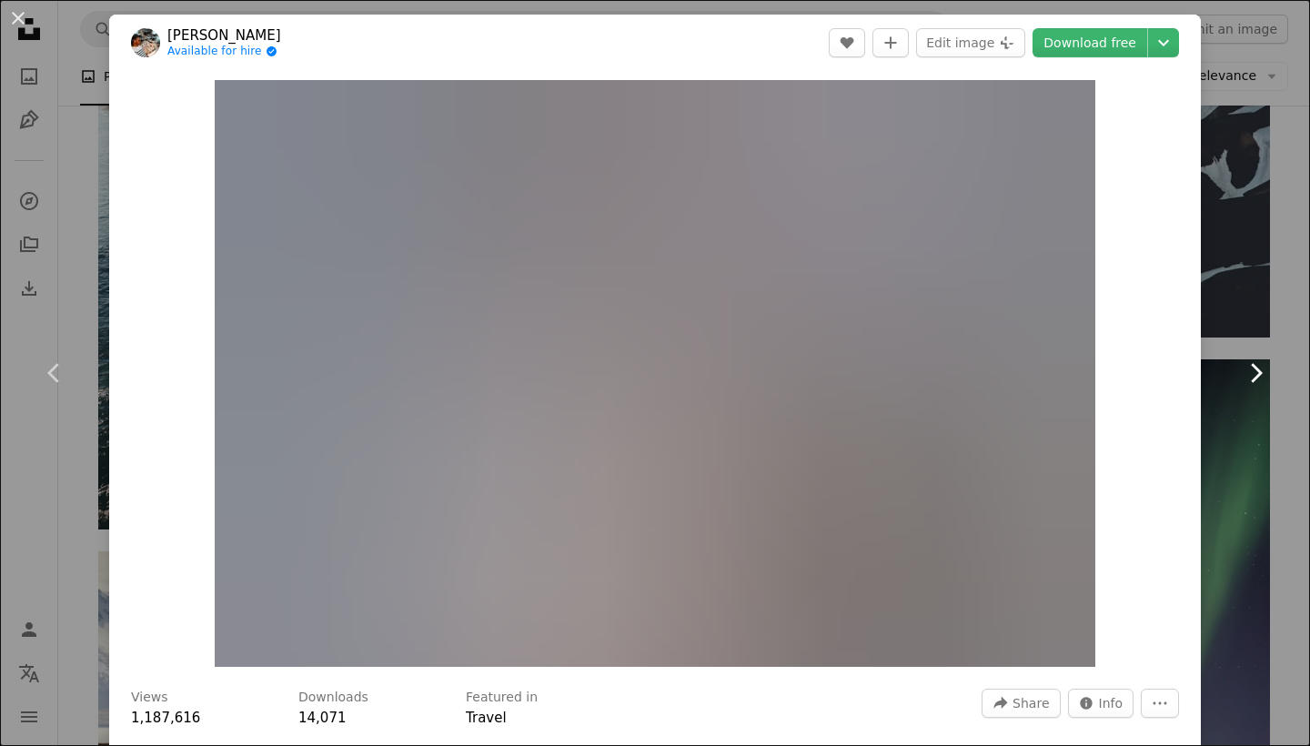
click at [1258, 378] on icon at bounding box center [1257, 372] width 12 height 19
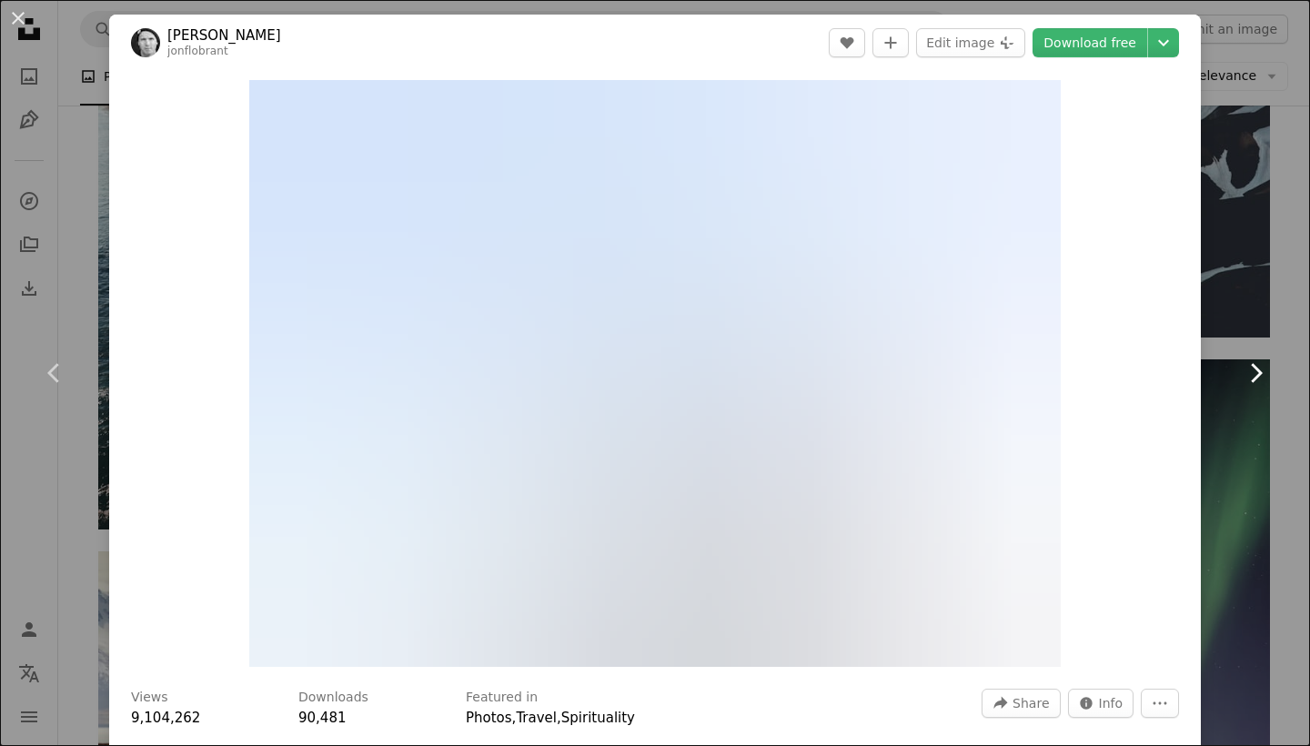
click at [1258, 378] on icon at bounding box center [1257, 372] width 12 height 19
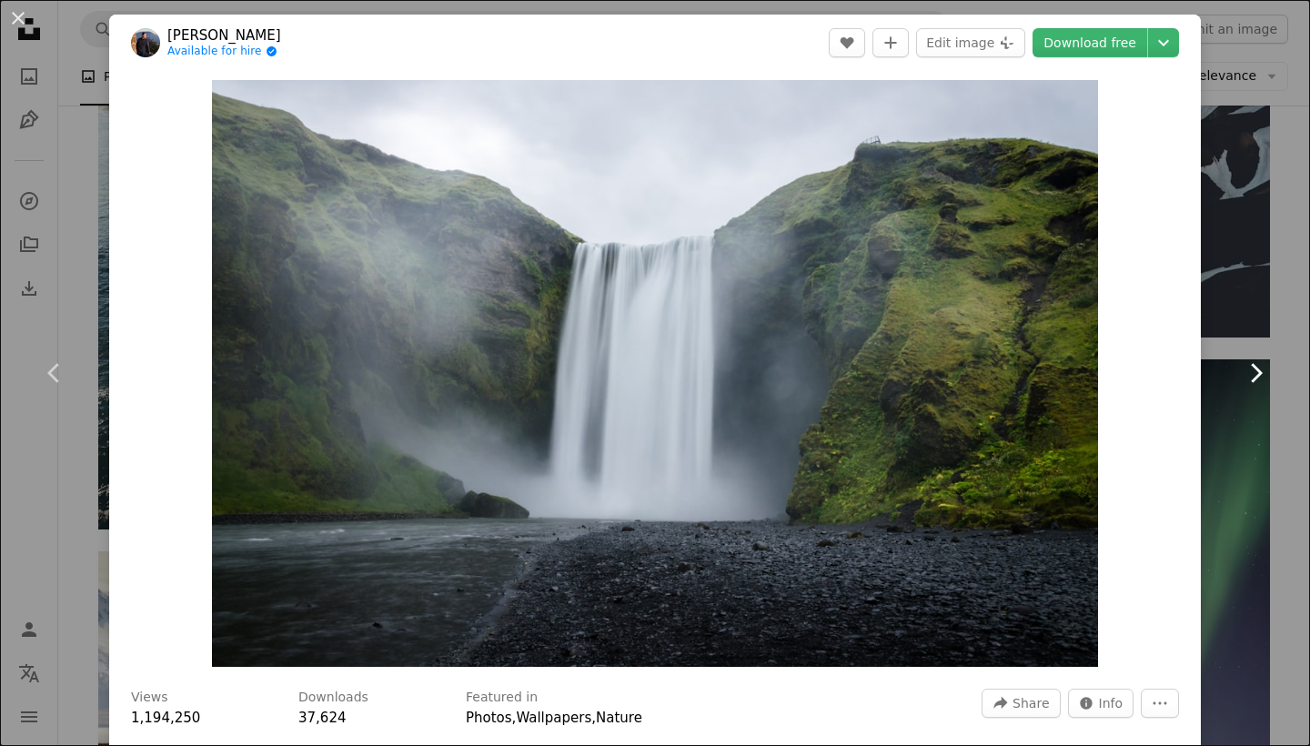
click at [1258, 378] on icon at bounding box center [1257, 372] width 12 height 19
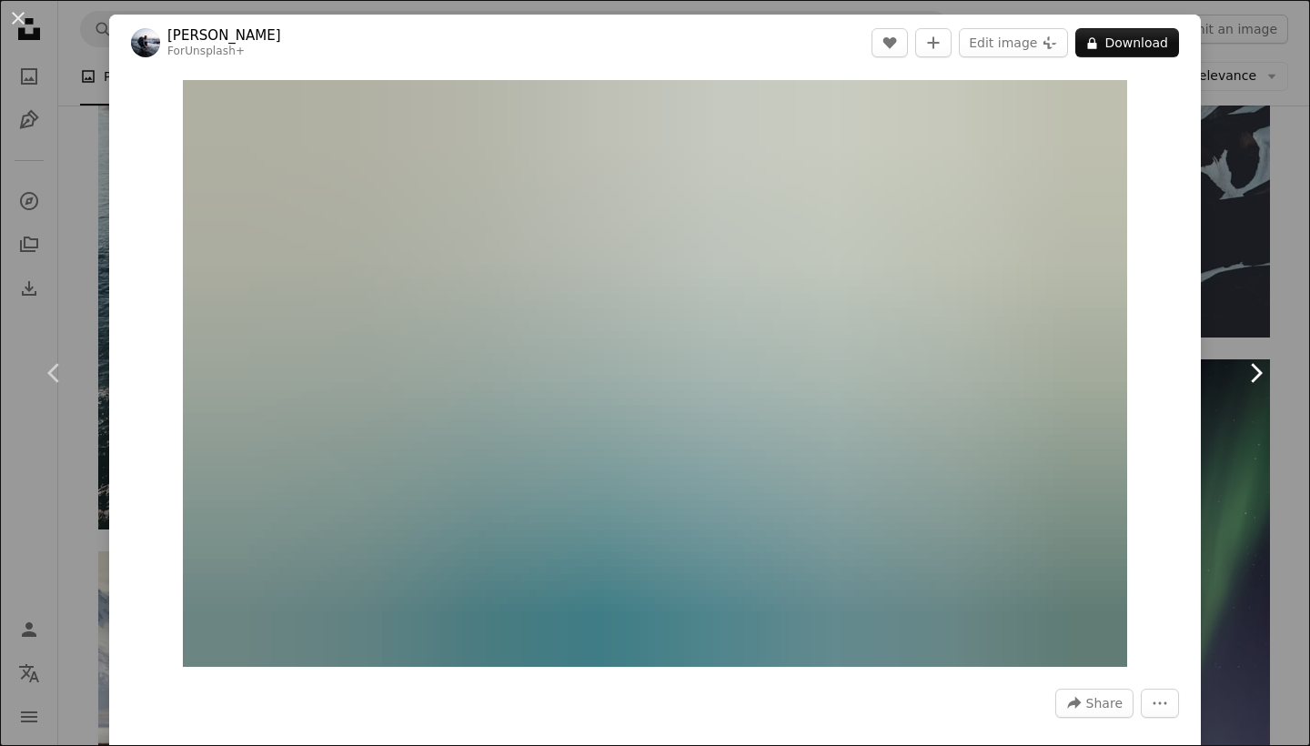
click at [1258, 378] on icon at bounding box center [1257, 372] width 12 height 19
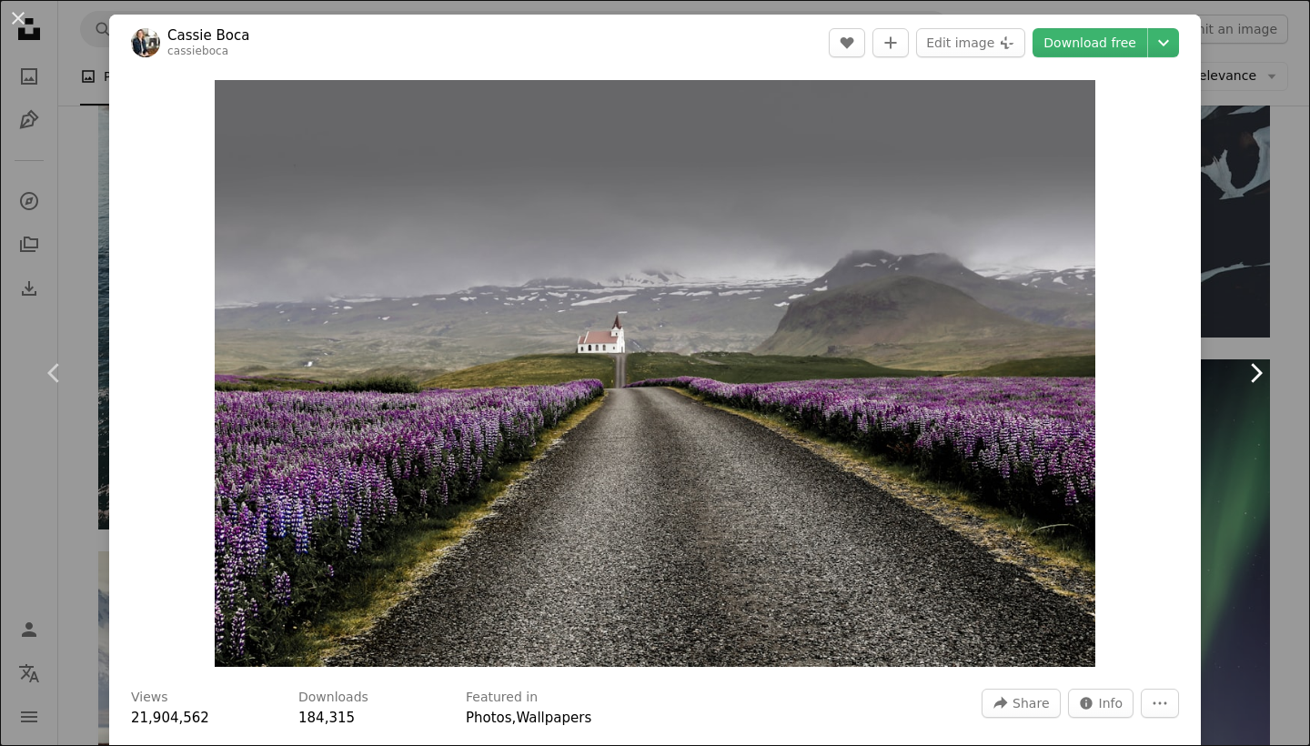
click at [1261, 378] on icon "Chevron right" at bounding box center [1255, 372] width 29 height 29
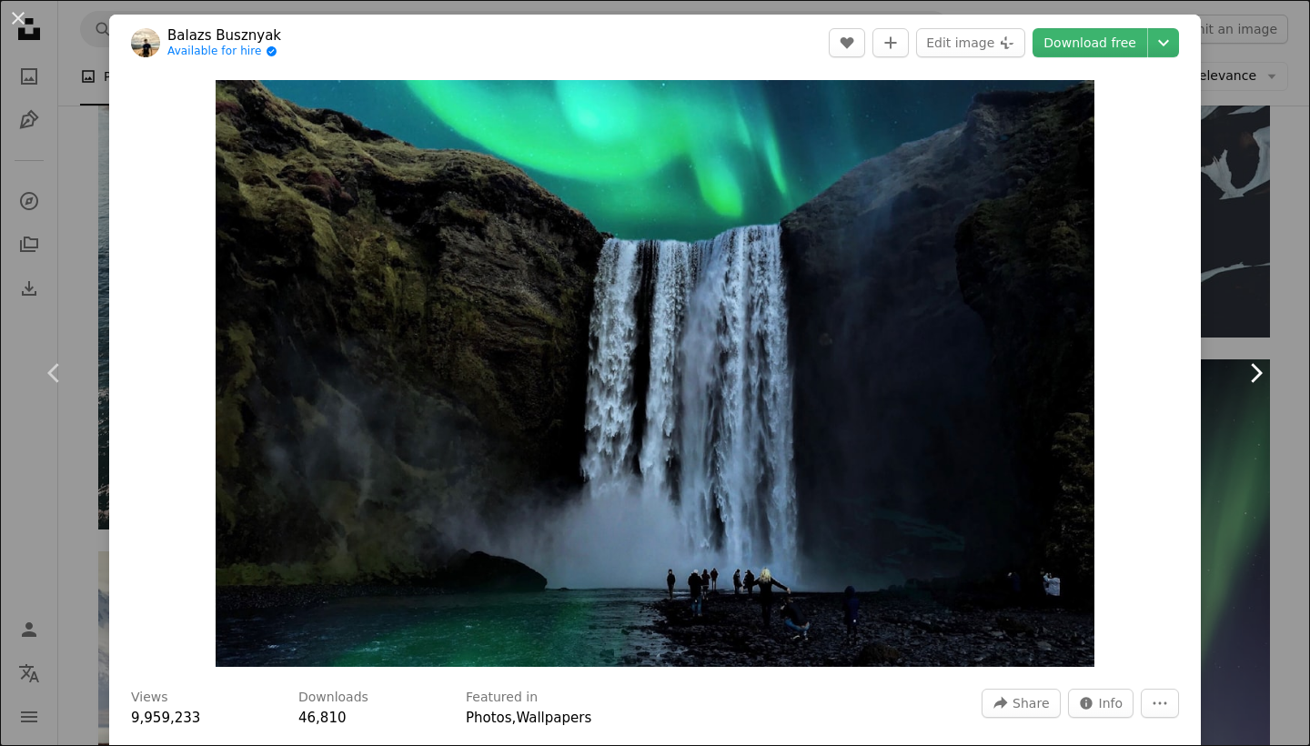
click at [1261, 378] on icon "Chevron right" at bounding box center [1255, 372] width 29 height 29
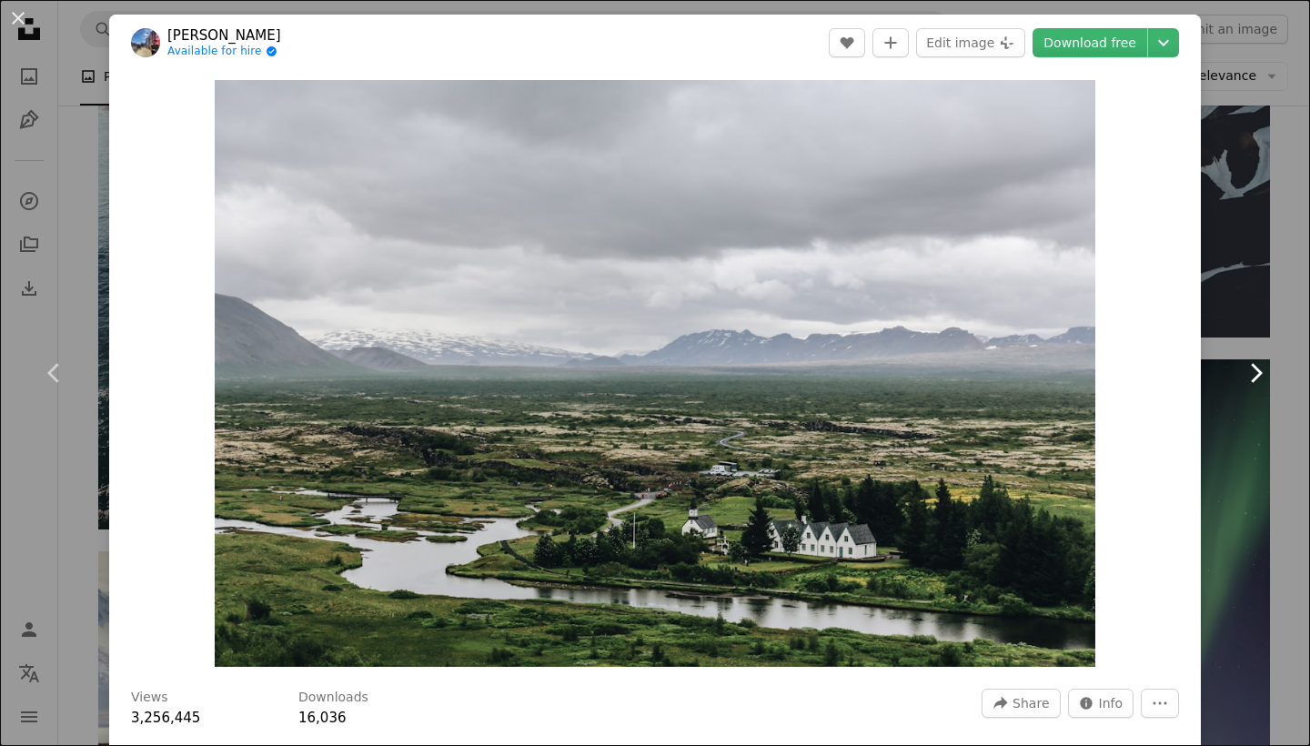
click at [1261, 378] on icon "Chevron right" at bounding box center [1255, 372] width 29 height 29
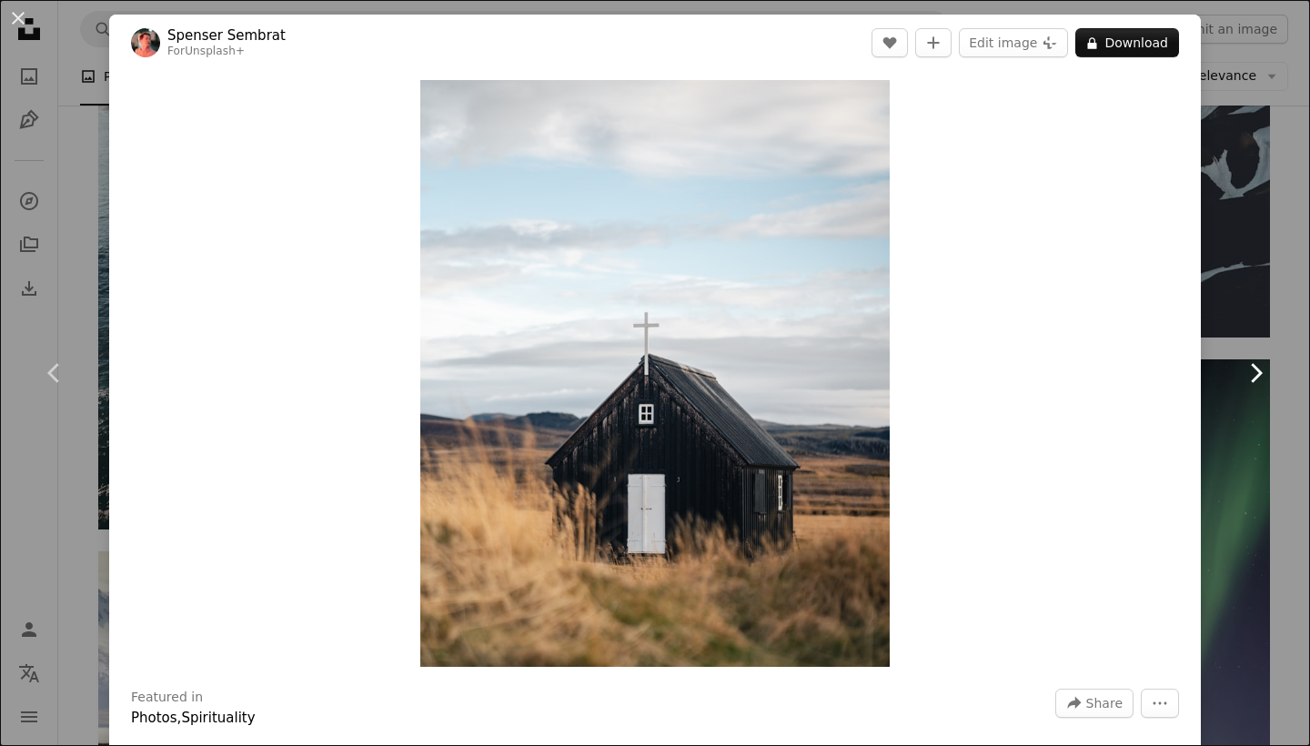
click at [1261, 378] on icon "Chevron right" at bounding box center [1255, 372] width 29 height 29
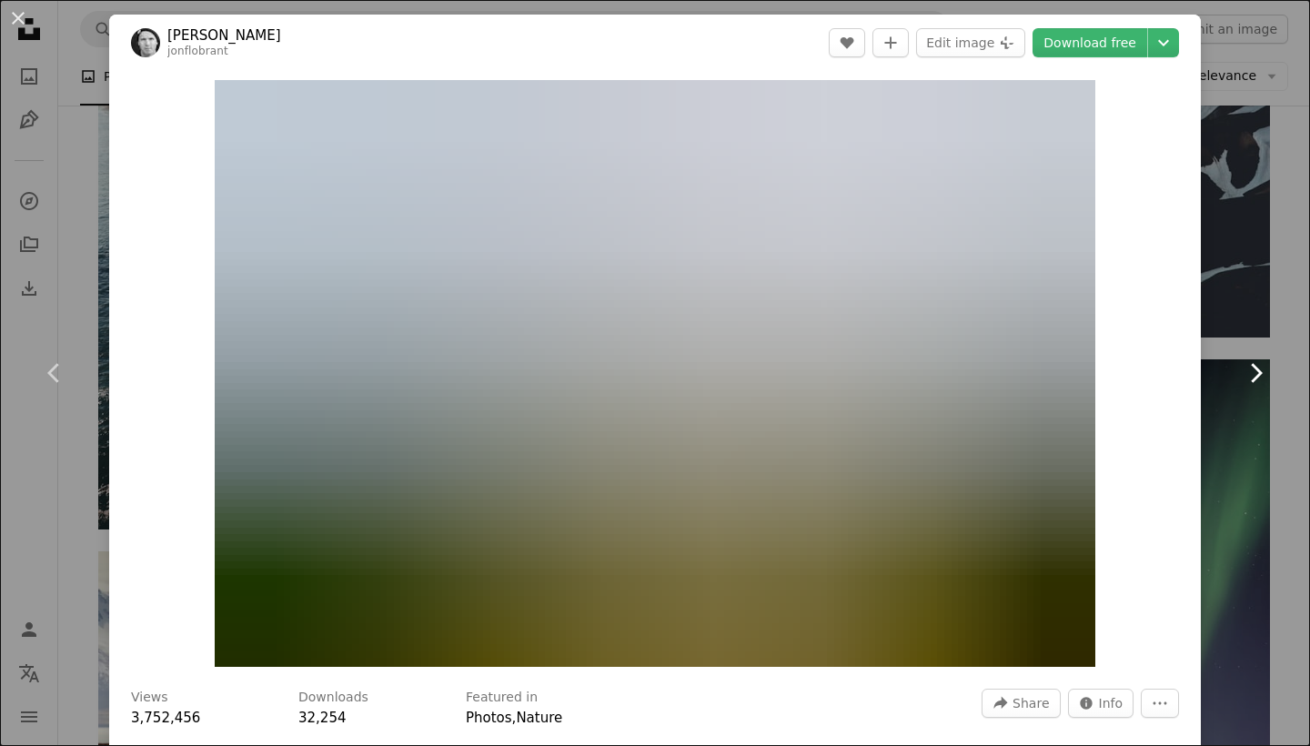
click at [1261, 378] on icon "Chevron right" at bounding box center [1255, 372] width 29 height 29
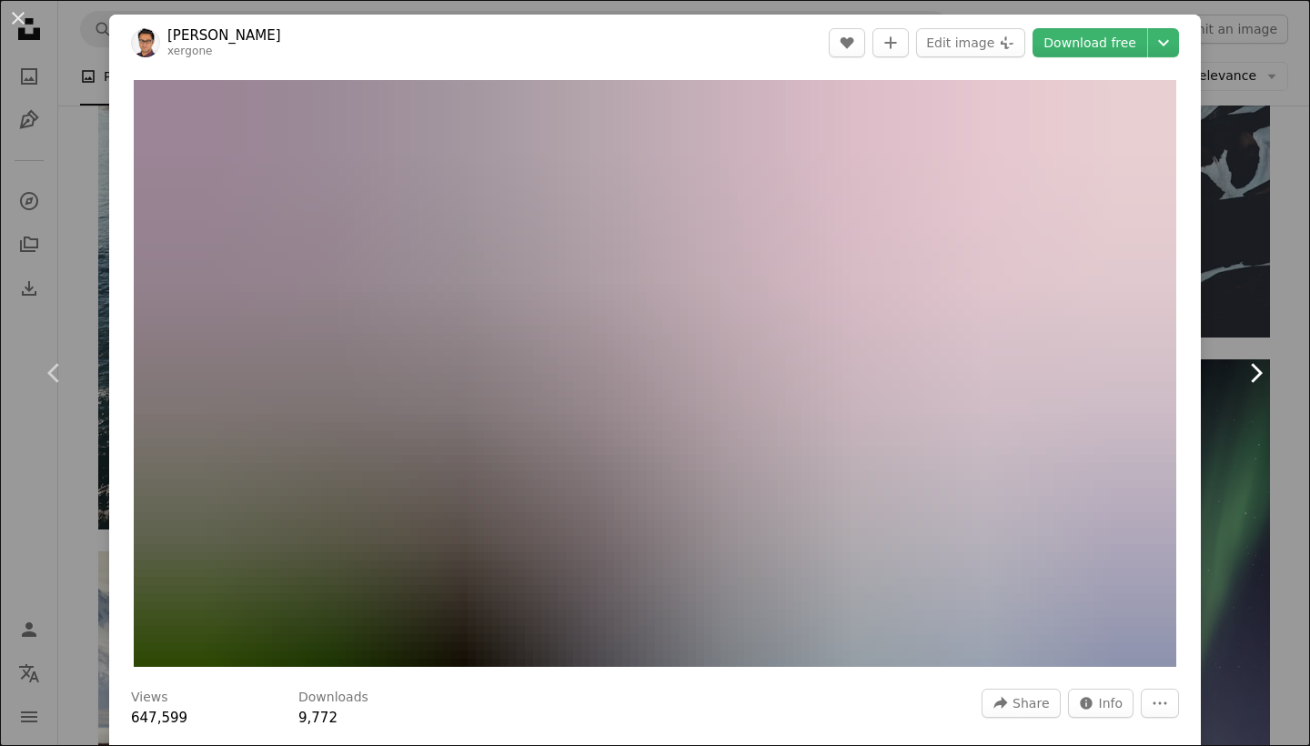
click at [1261, 378] on icon "Chevron right" at bounding box center [1255, 372] width 29 height 29
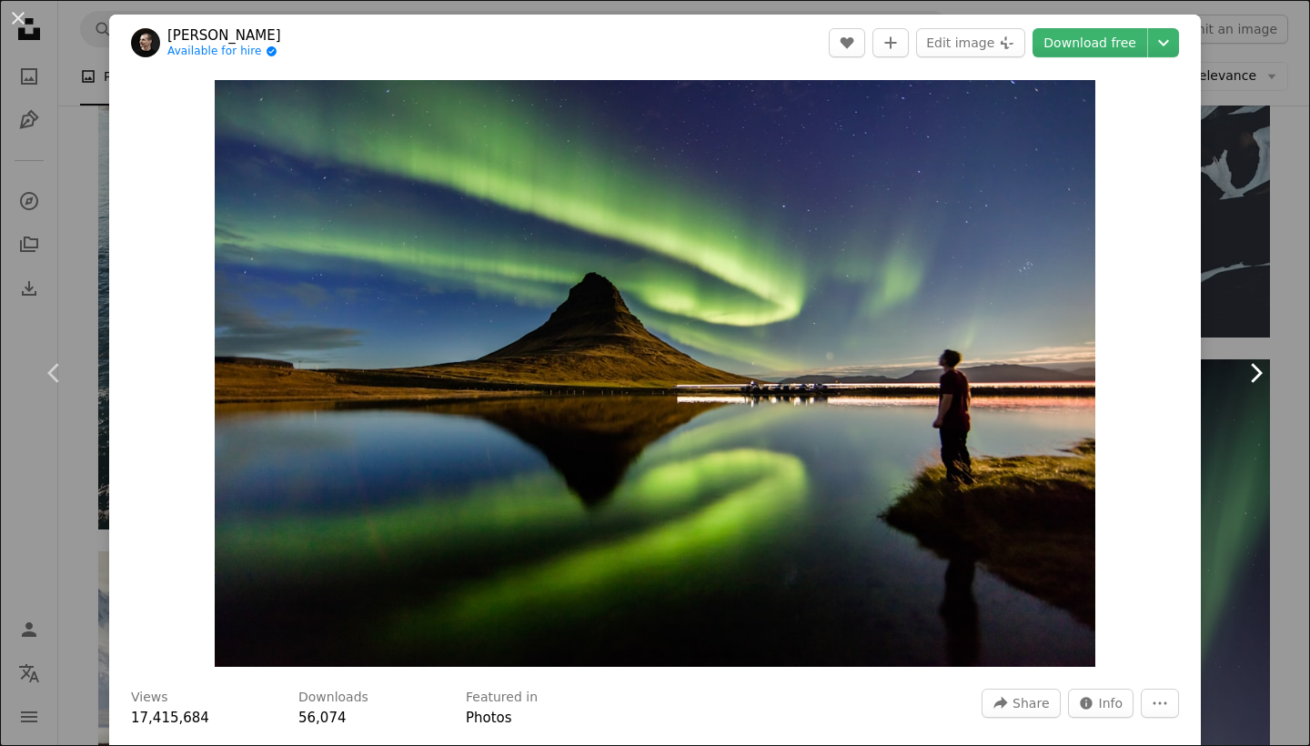
click at [1261, 378] on icon "Chevron right" at bounding box center [1255, 372] width 29 height 29
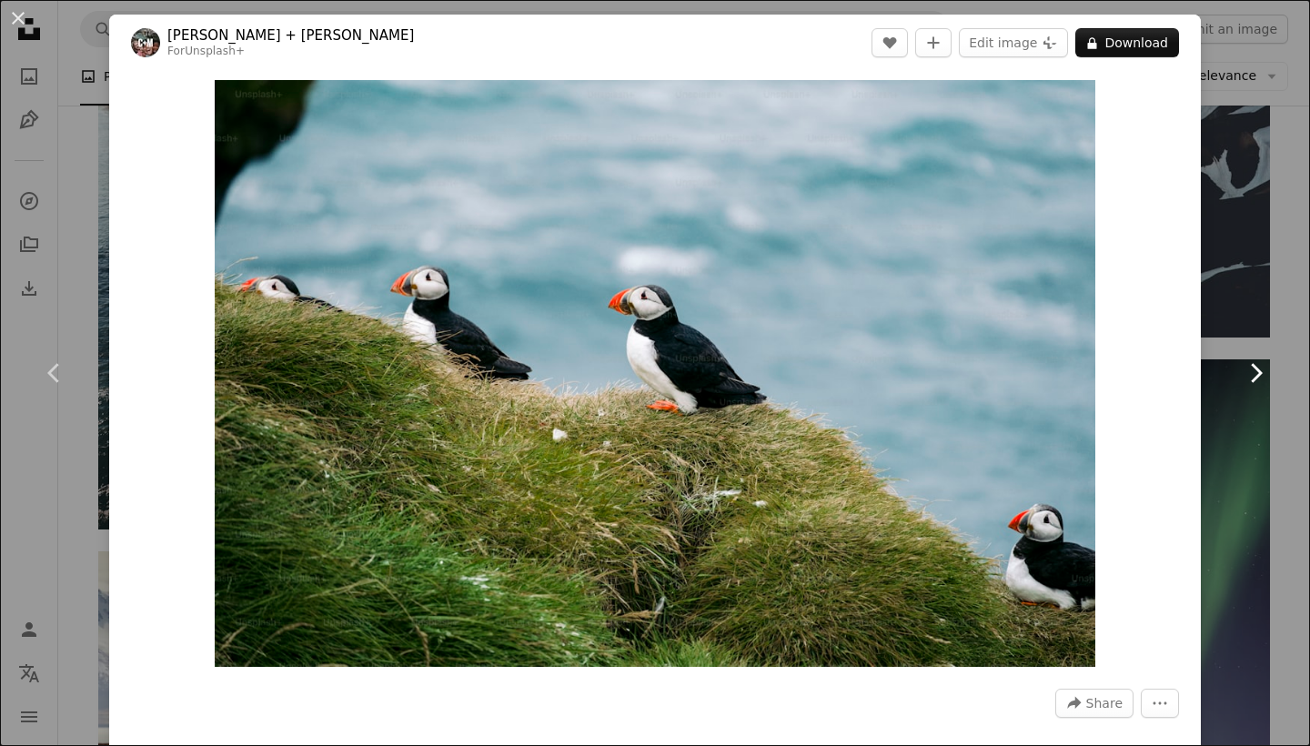
click at [1261, 378] on icon "Chevron right" at bounding box center [1255, 372] width 29 height 29
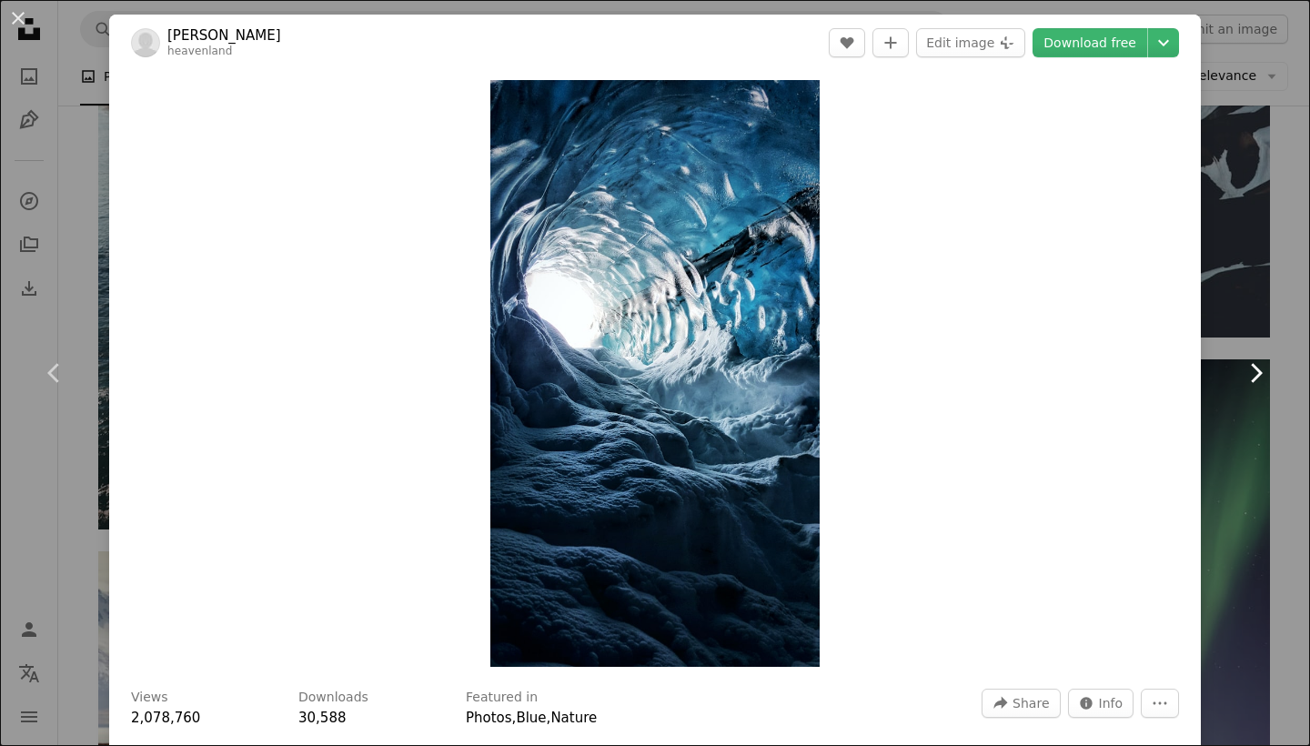
click at [1261, 378] on icon "Chevron right" at bounding box center [1255, 372] width 29 height 29
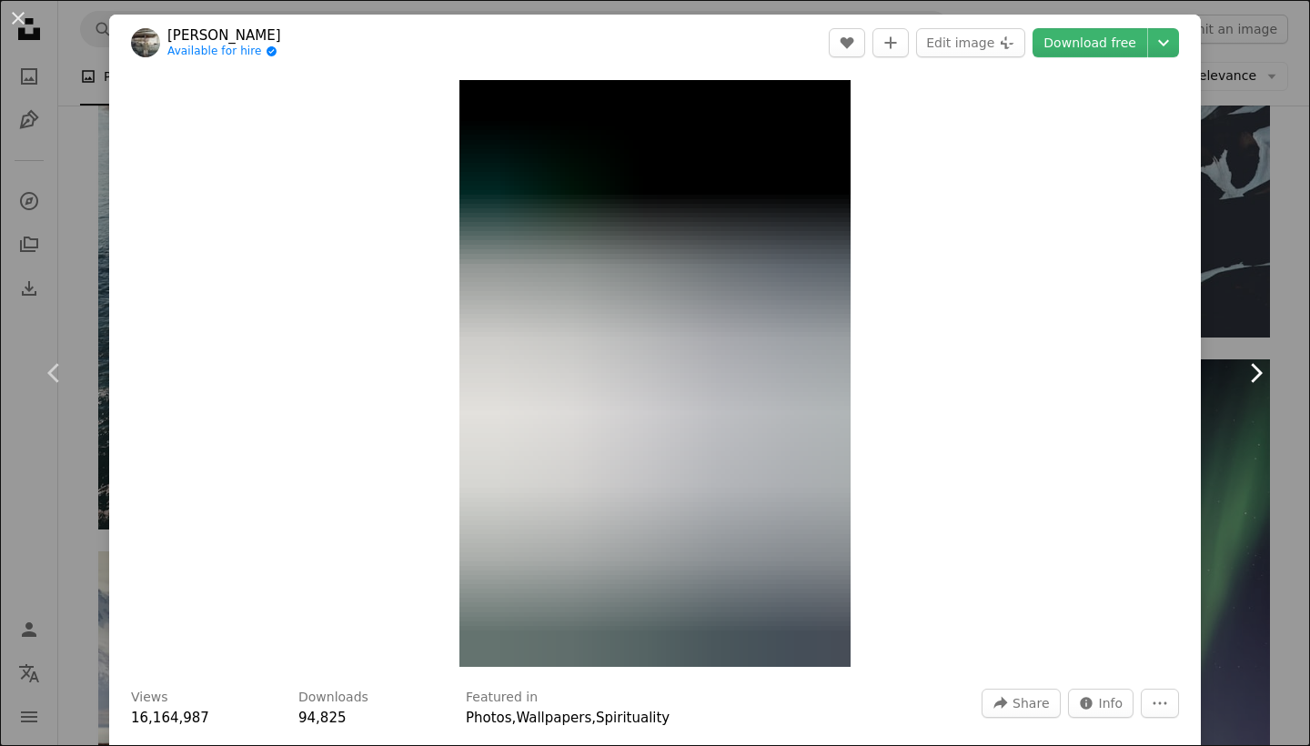
click at [1261, 378] on icon "Chevron right" at bounding box center [1255, 372] width 29 height 29
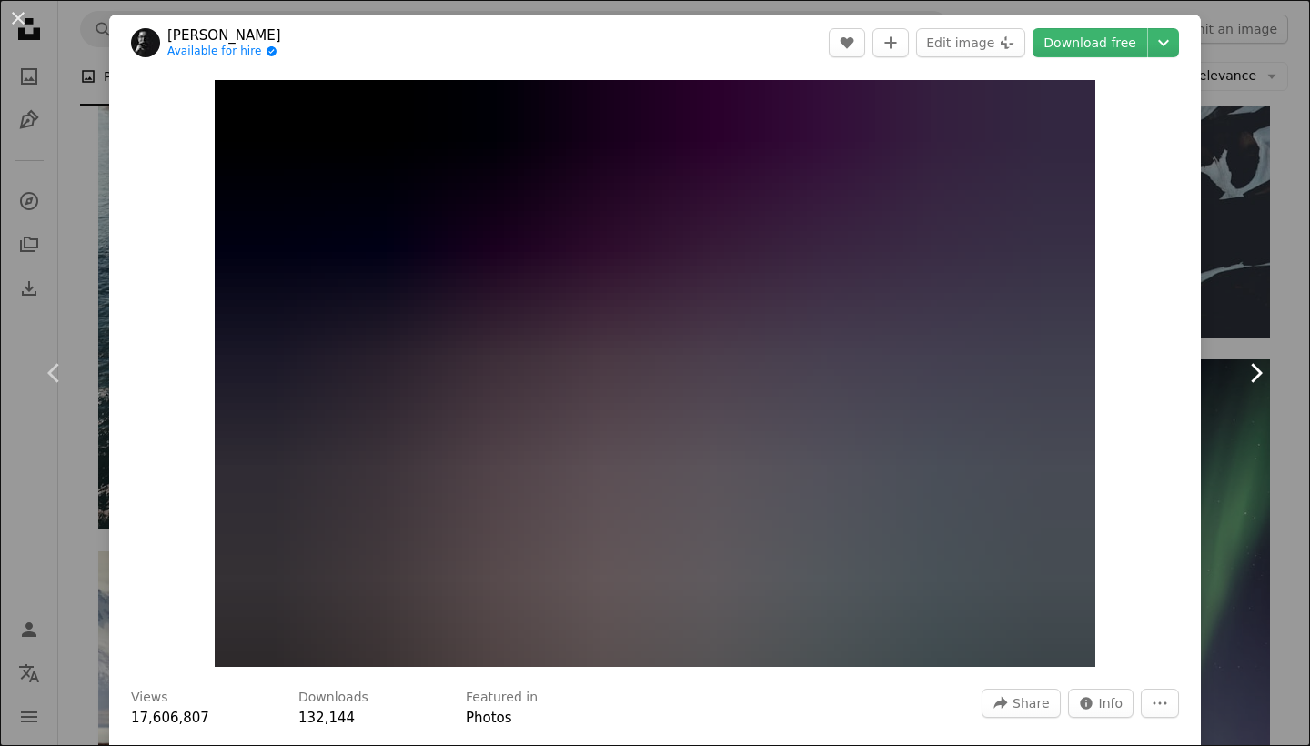
click at [1261, 378] on icon "Chevron right" at bounding box center [1255, 372] width 29 height 29
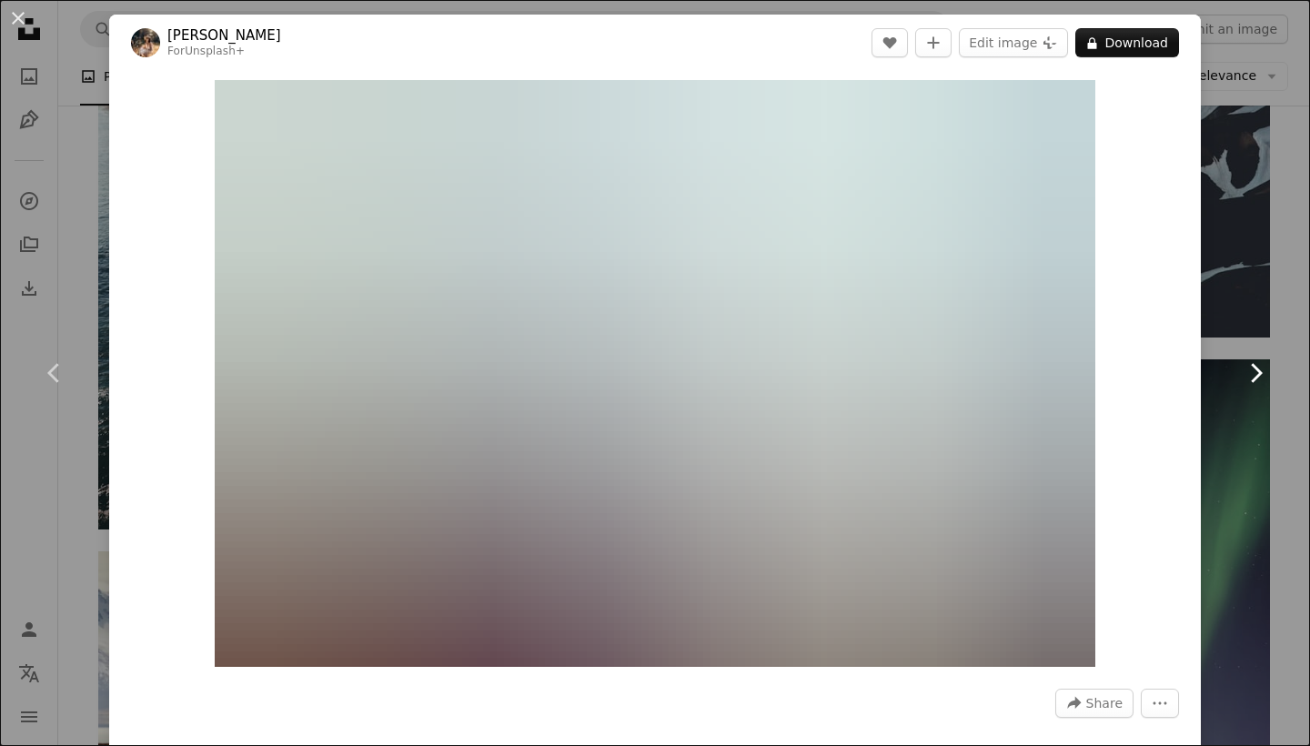
click at [1261, 378] on icon "Chevron right" at bounding box center [1255, 372] width 29 height 29
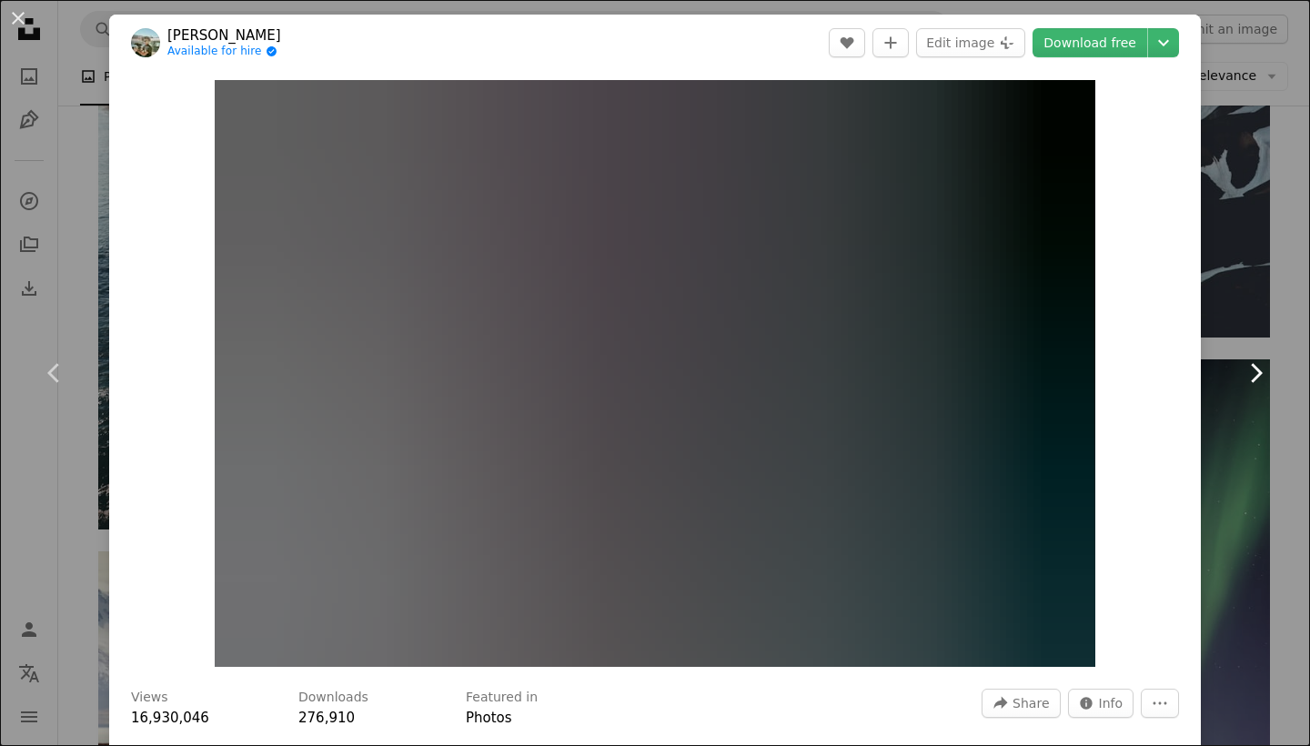
click at [1261, 378] on icon "Chevron right" at bounding box center [1255, 372] width 29 height 29
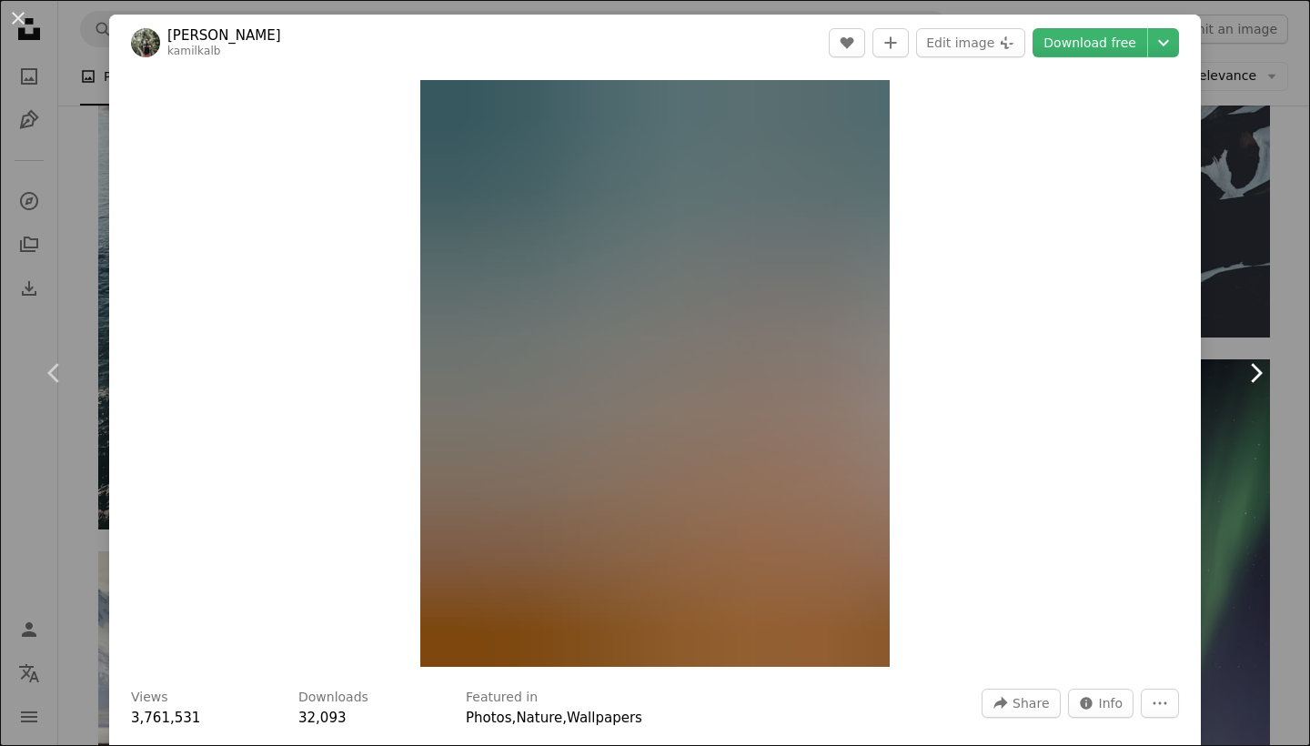
click at [1261, 378] on icon "Chevron right" at bounding box center [1255, 372] width 29 height 29
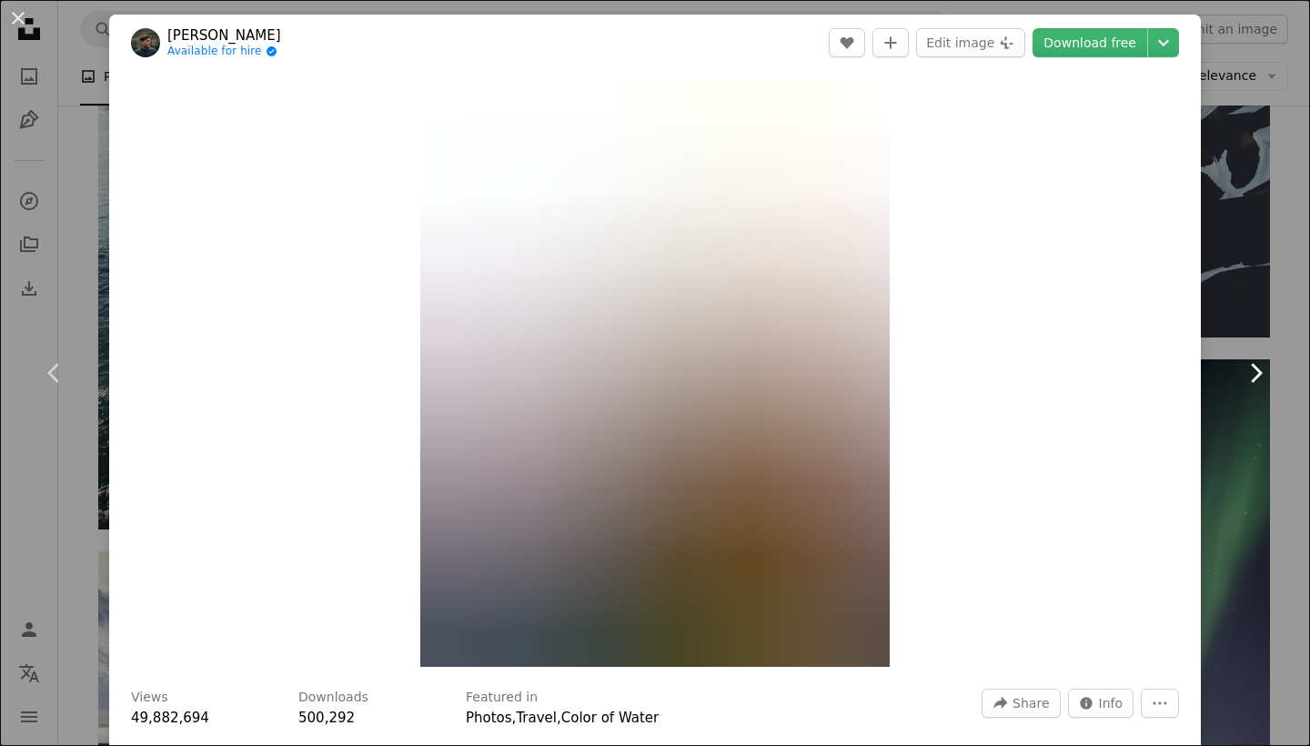
click at [1261, 378] on icon "Chevron right" at bounding box center [1255, 372] width 29 height 29
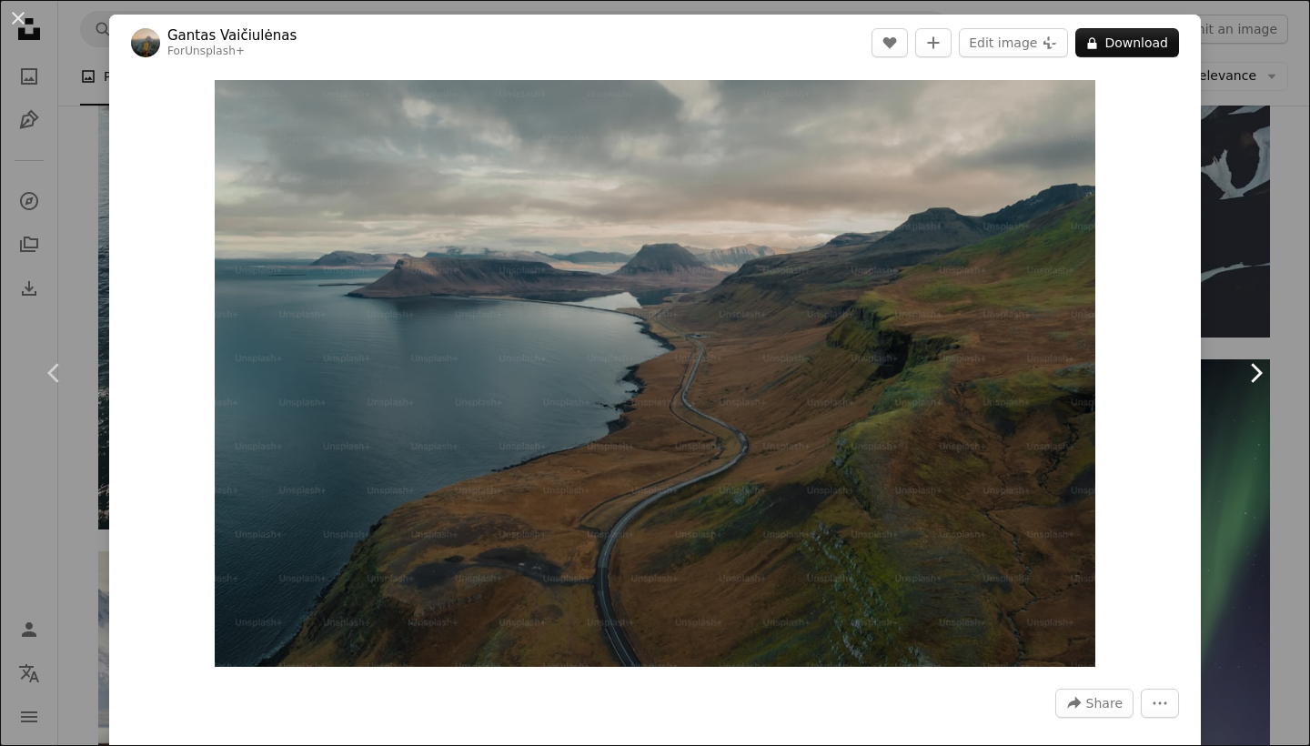
click at [1261, 378] on icon "Chevron right" at bounding box center [1255, 372] width 29 height 29
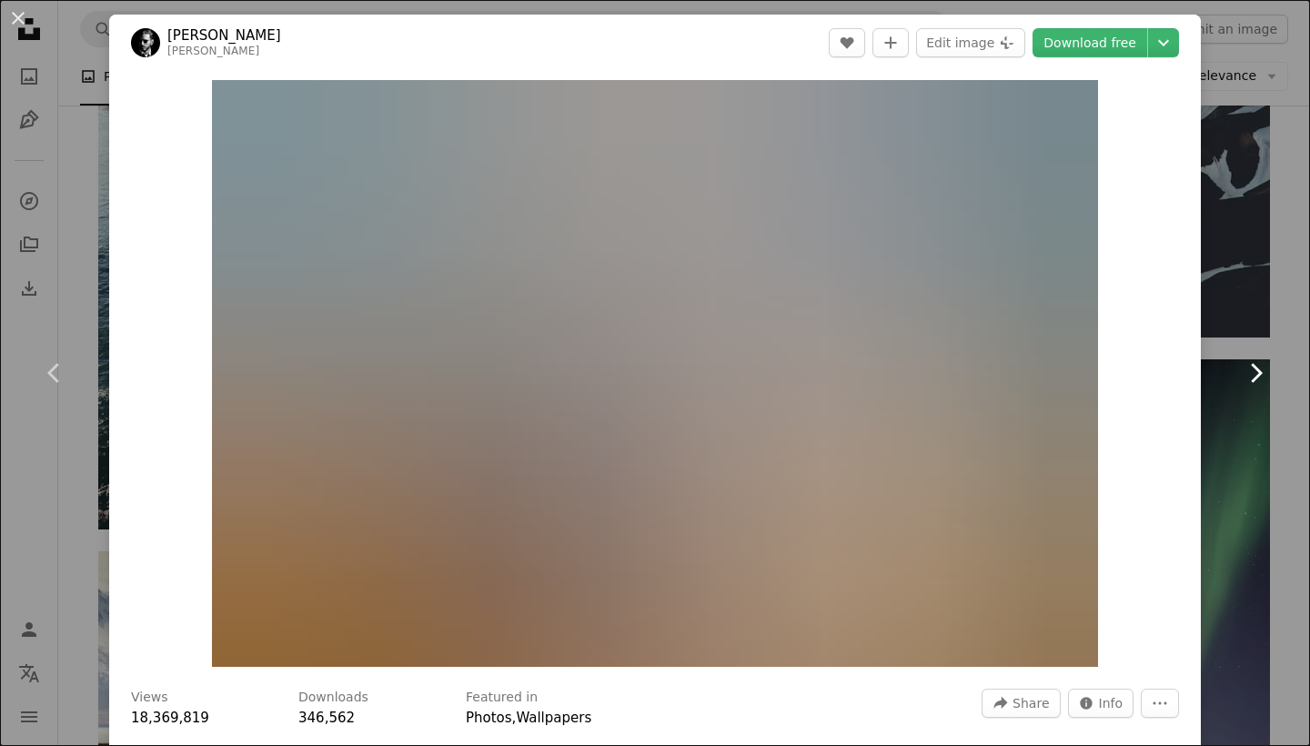
click at [1261, 378] on icon "Chevron right" at bounding box center [1255, 372] width 29 height 29
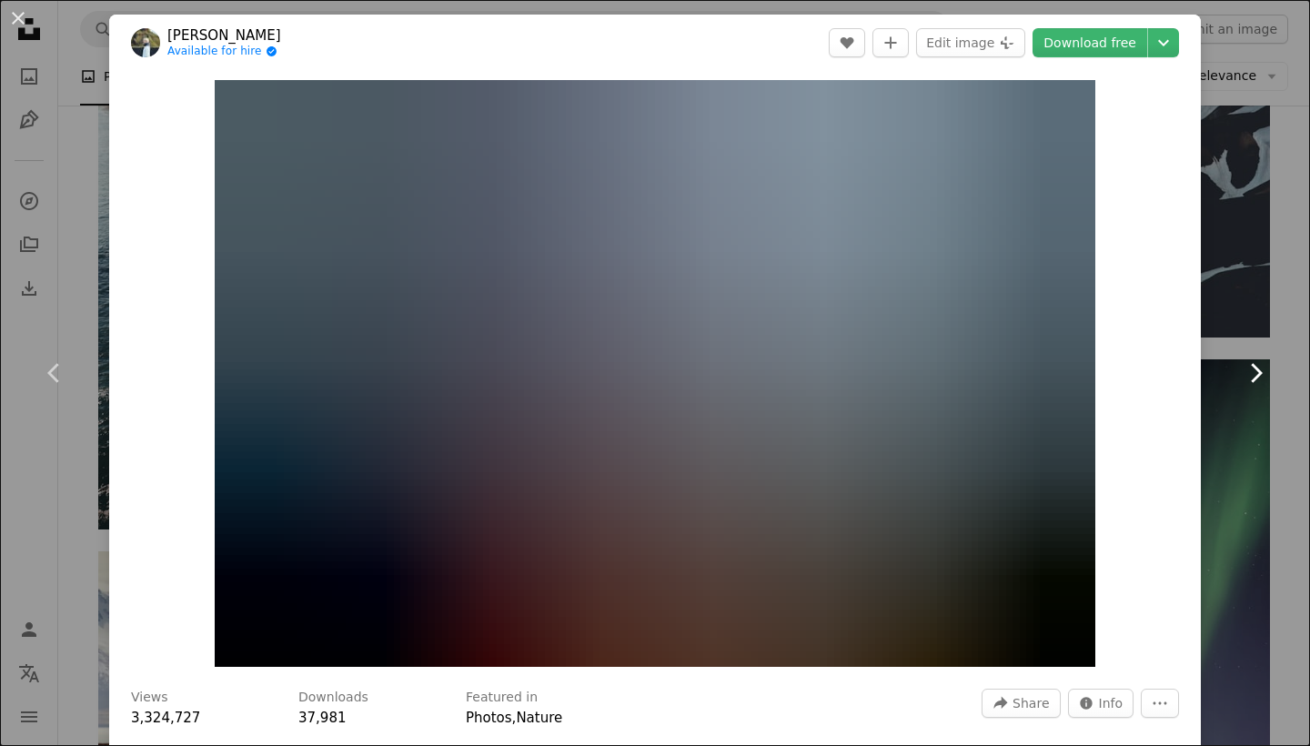
click at [1261, 378] on icon "Chevron right" at bounding box center [1255, 372] width 29 height 29
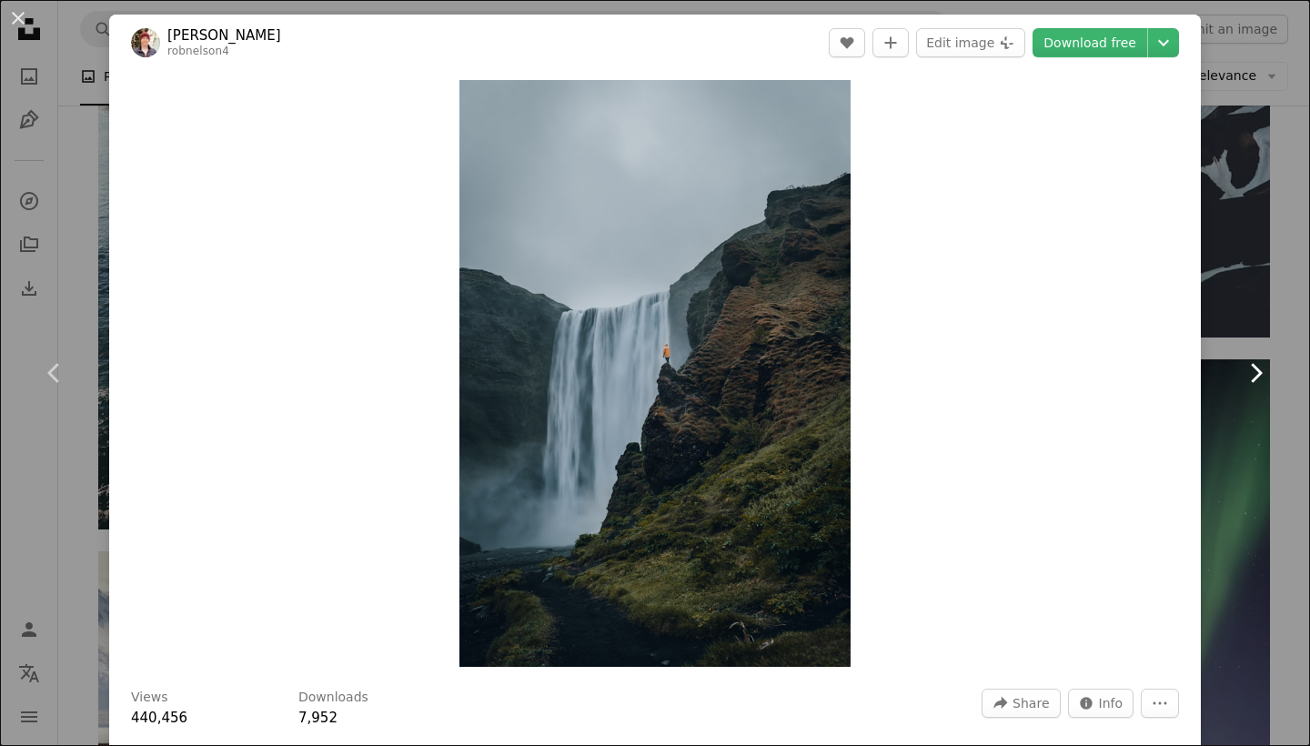
click at [1261, 378] on icon "Chevron right" at bounding box center [1255, 372] width 29 height 29
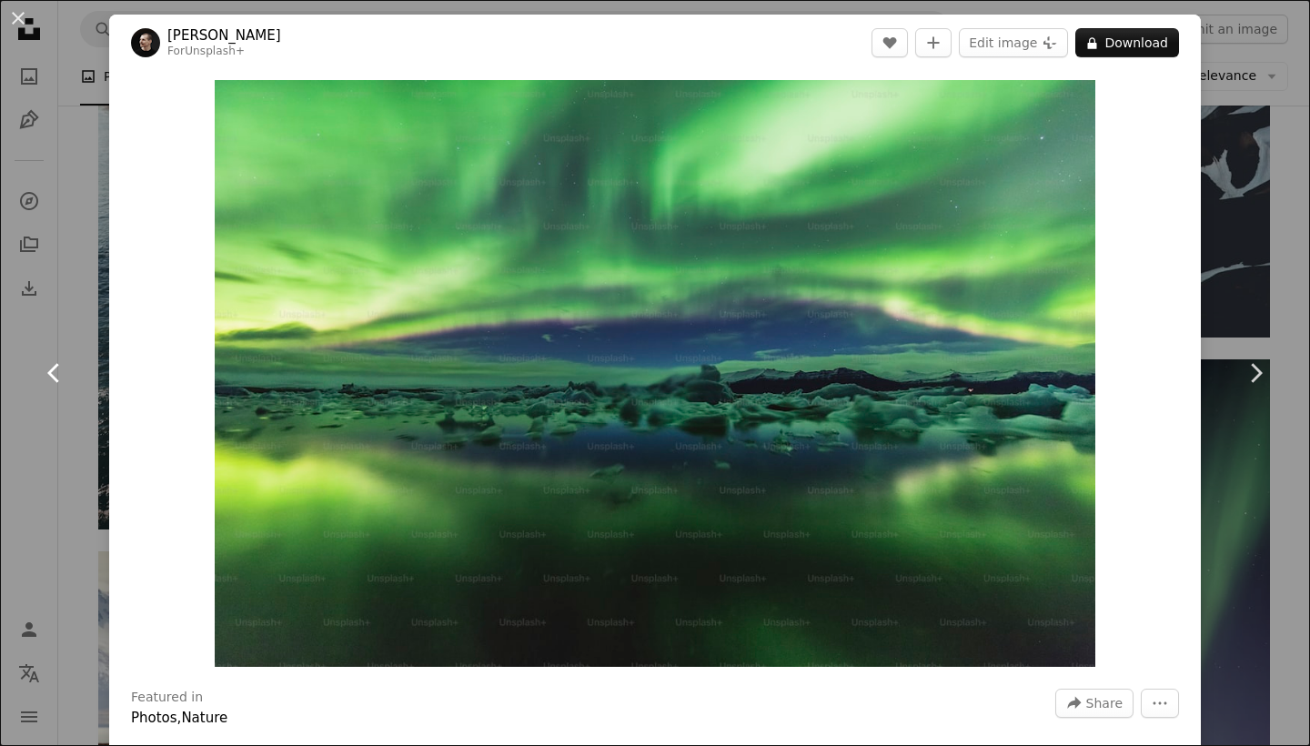
click at [55, 367] on icon at bounding box center [53, 372] width 12 height 19
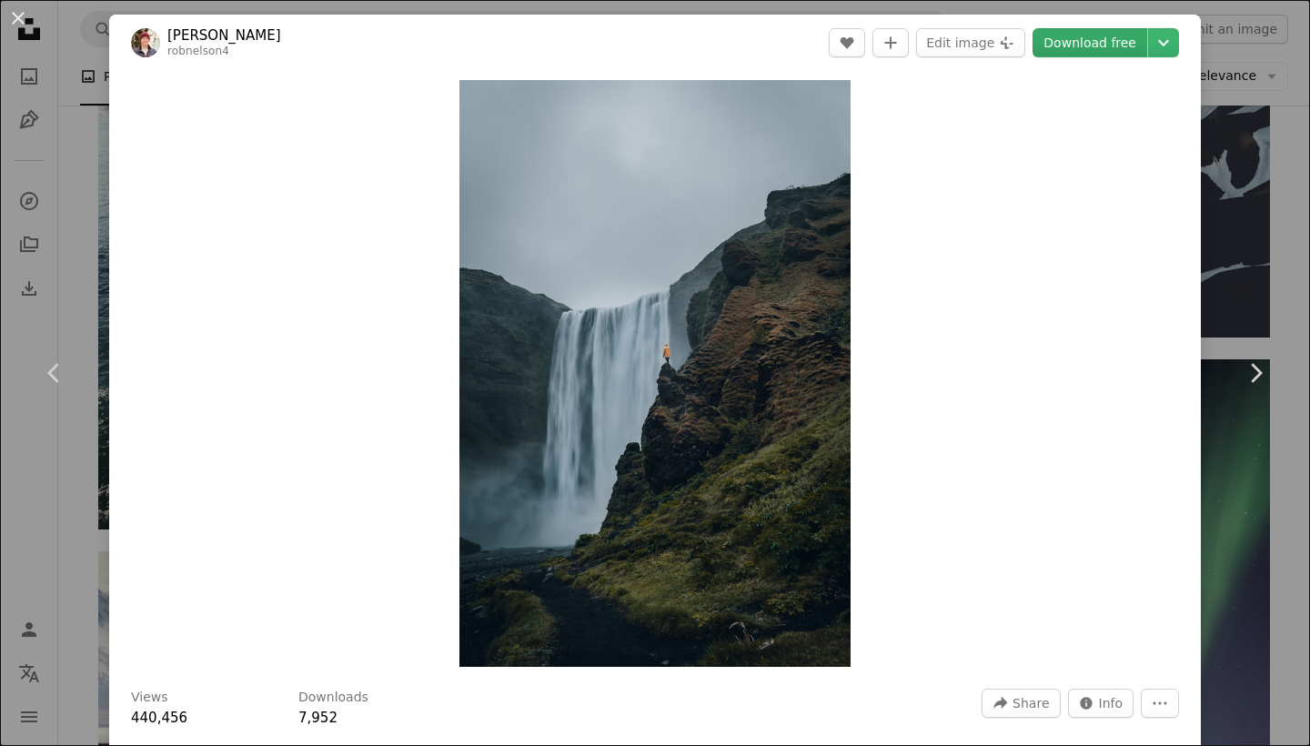
click at [1079, 45] on link "Download free" at bounding box center [1090, 42] width 115 height 29
